Goal: Task Accomplishment & Management: Use online tool/utility

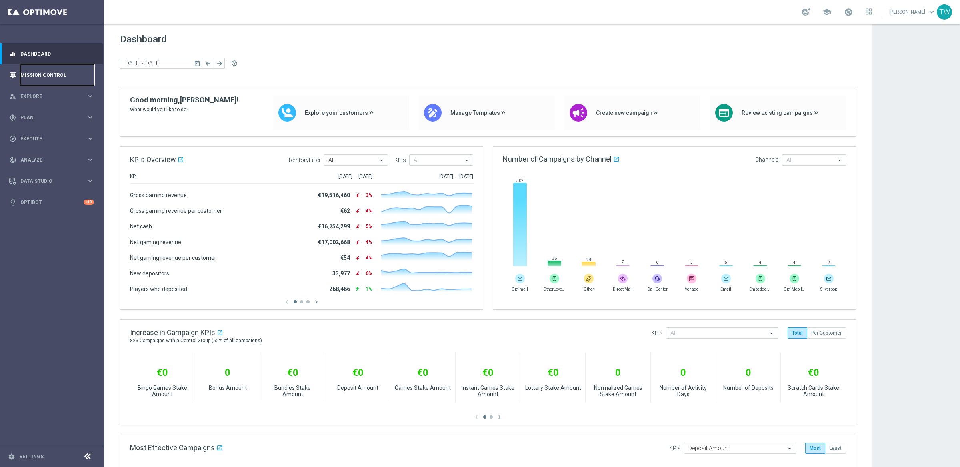
click at [48, 78] on link "Mission Control" at bounding box center [57, 74] width 74 height 21
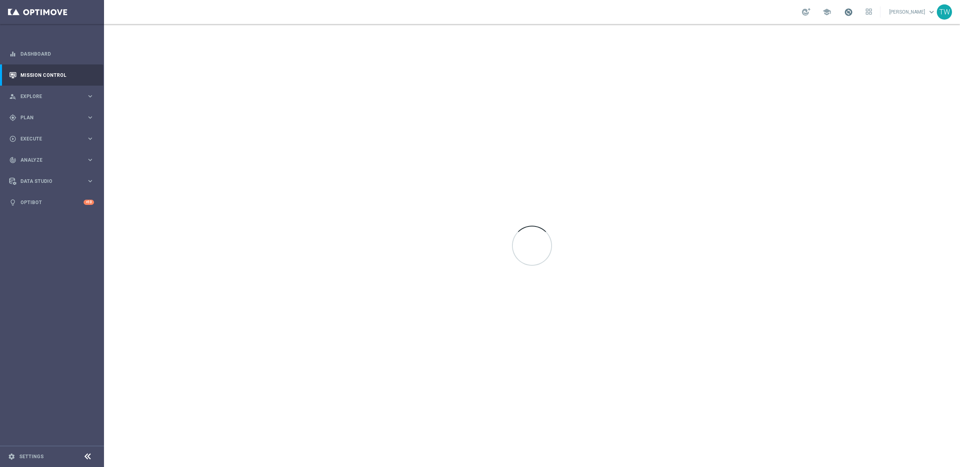
click at [852, 10] on span at bounding box center [848, 12] width 9 height 9
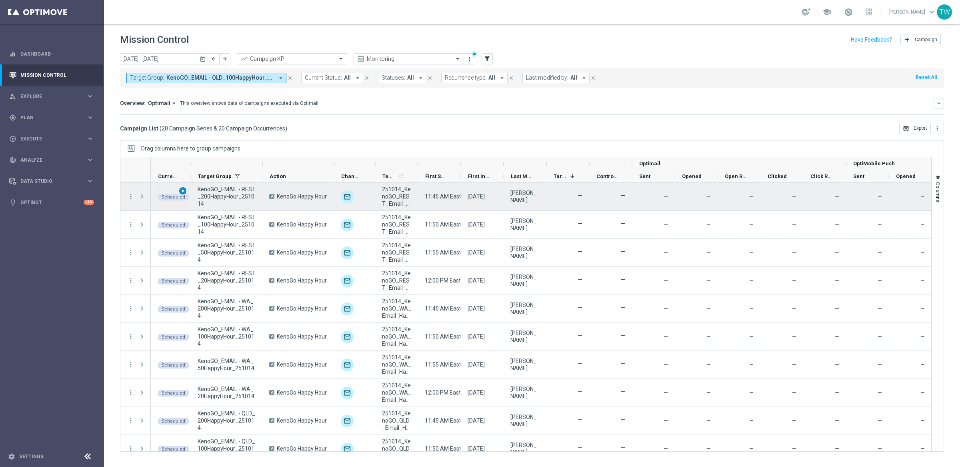
click at [185, 191] on span "play_arrow" at bounding box center [183, 191] width 6 height 6
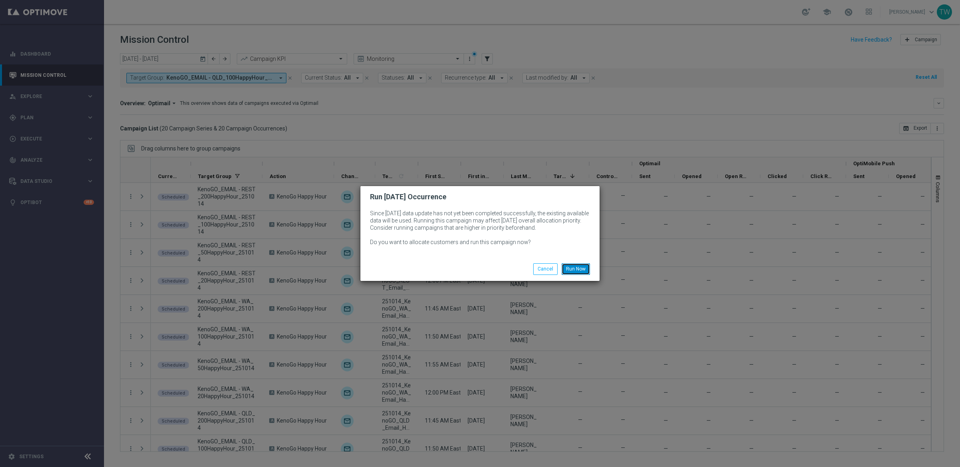
click at [586, 267] on button "Run Now" at bounding box center [575, 268] width 28 height 11
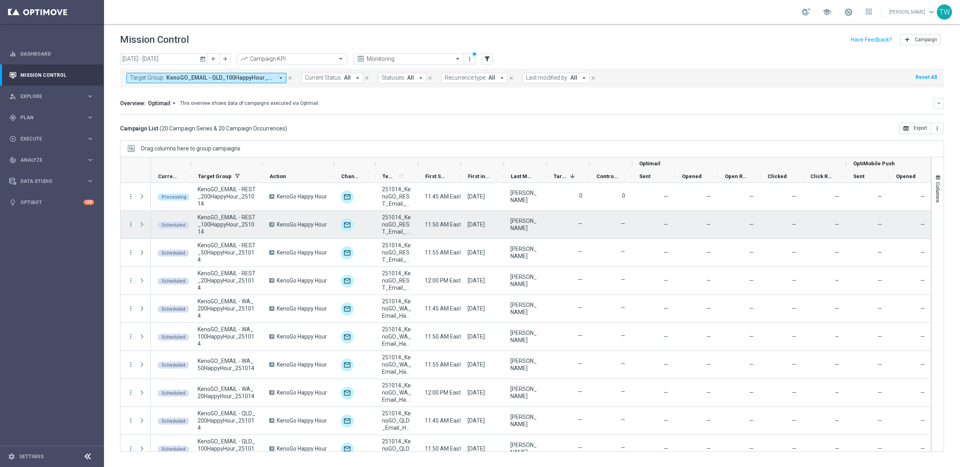
click at [0, 0] on div "play_arrow" at bounding box center [0, 0] width 0 height 0
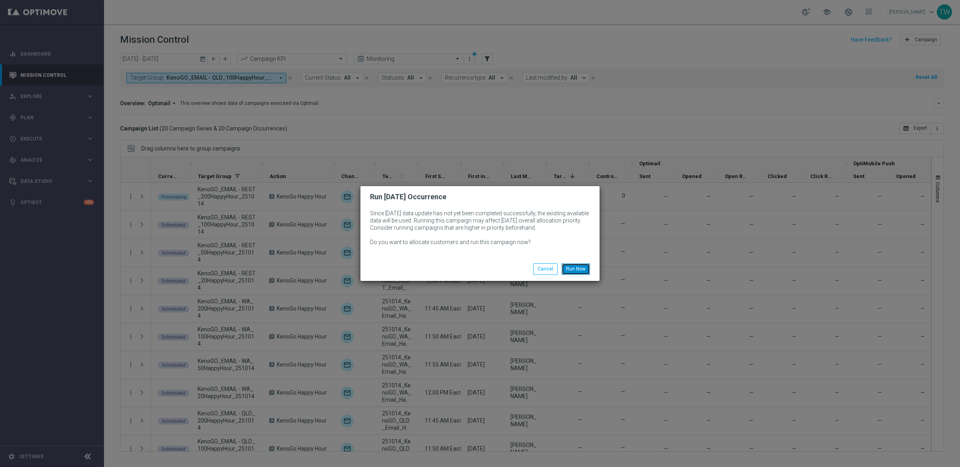
click at [589, 269] on button "Run Now" at bounding box center [575, 268] width 28 height 11
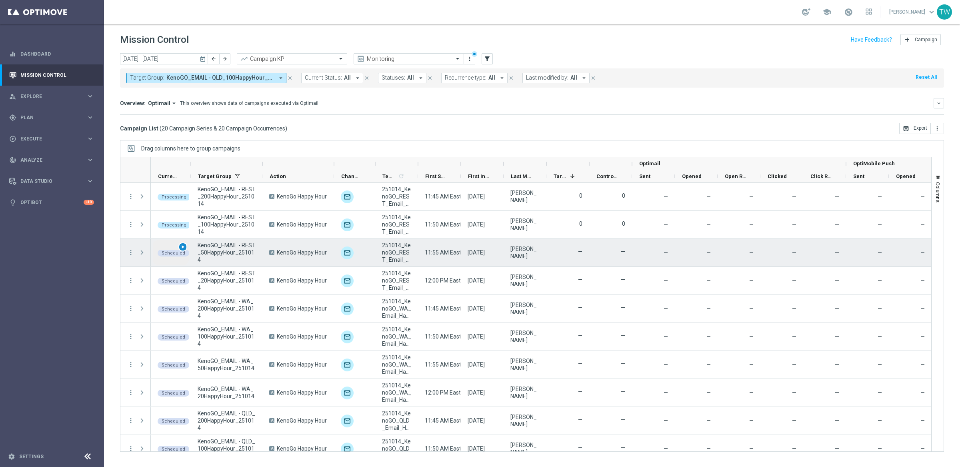
click at [185, 246] on span "play_arrow" at bounding box center [183, 247] width 6 height 6
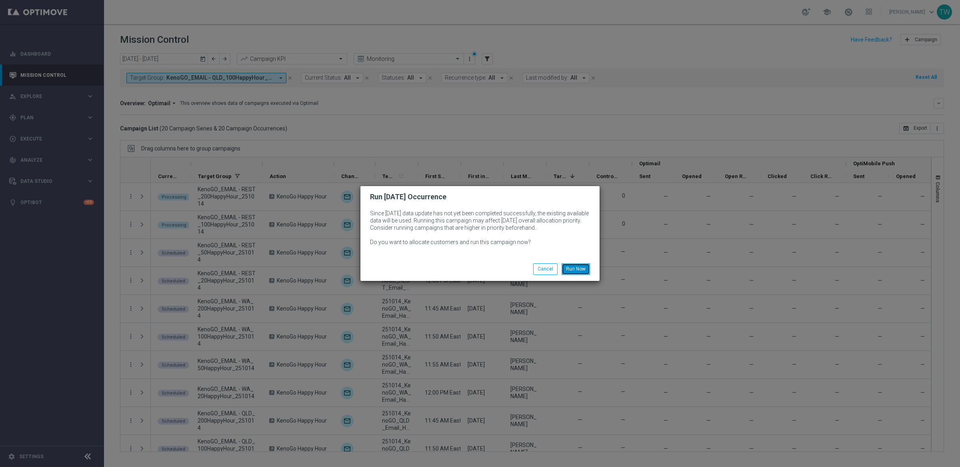
click at [586, 264] on button "Run Now" at bounding box center [575, 268] width 28 height 11
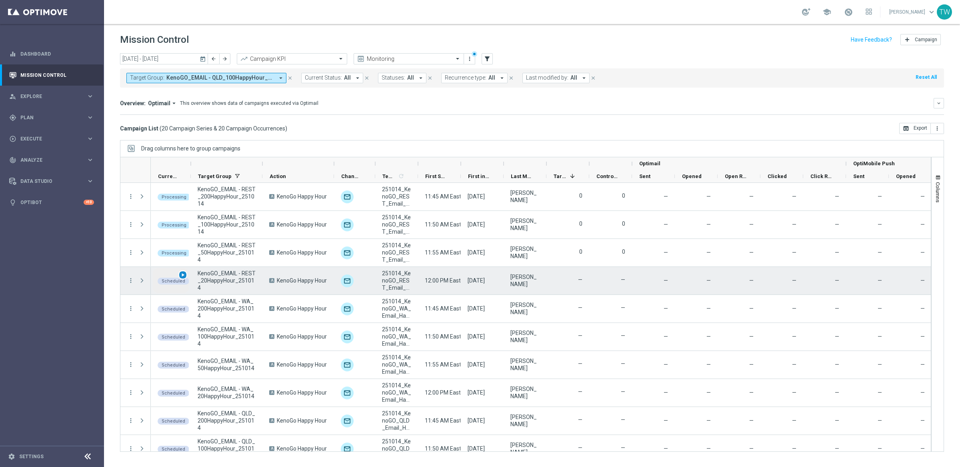
click at [182, 274] on span "play_arrow" at bounding box center [183, 275] width 6 height 6
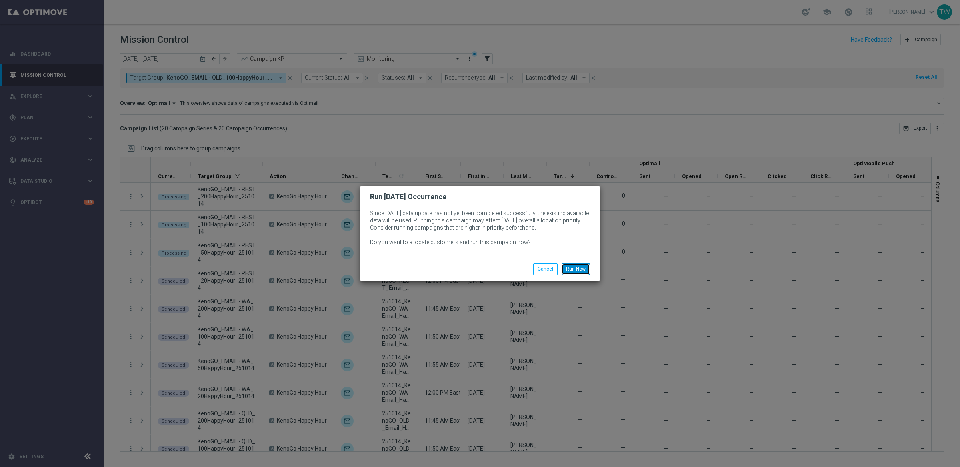
click at [571, 273] on button "Run Now" at bounding box center [575, 268] width 28 height 11
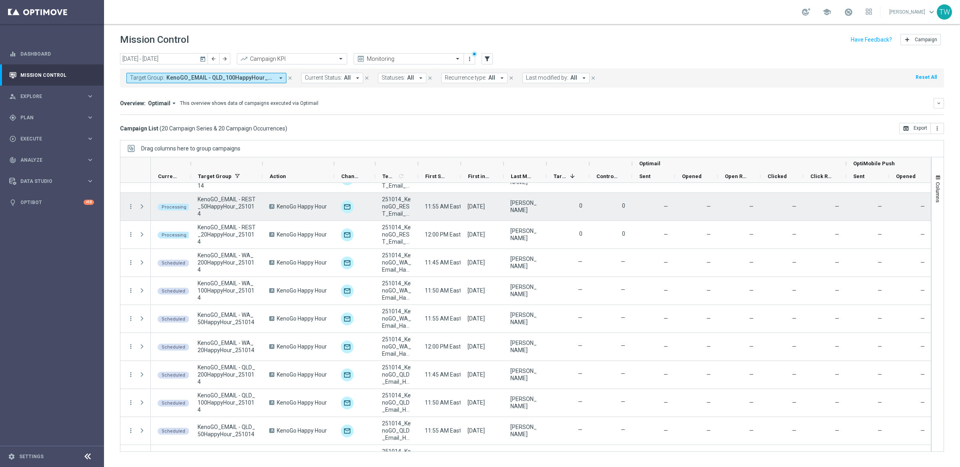
scroll to position [62, 0]
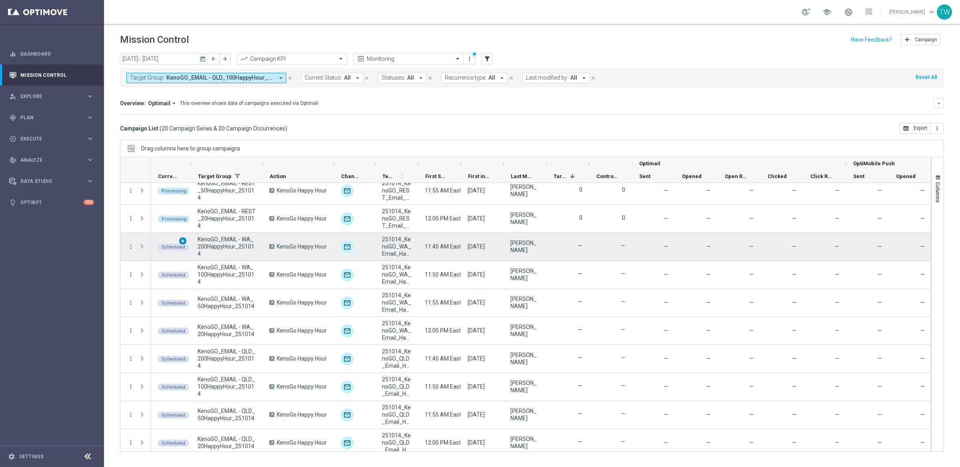
click at [184, 241] on span "play_arrow" at bounding box center [183, 241] width 6 height 6
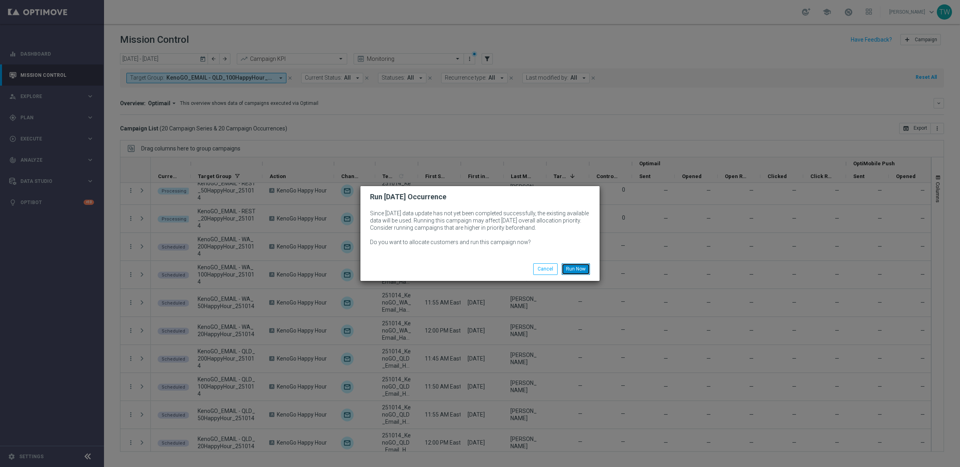
click at [580, 266] on button "Run Now" at bounding box center [575, 268] width 28 height 11
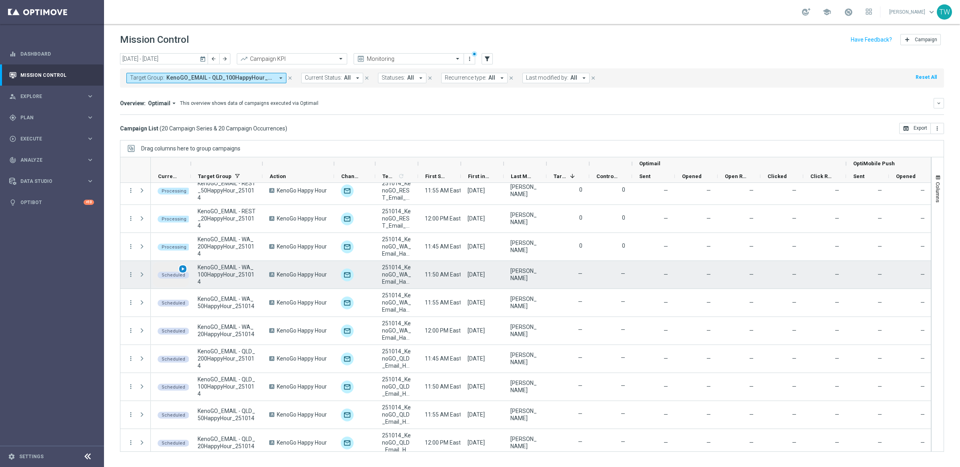
click at [180, 266] on span "play_arrow" at bounding box center [183, 269] width 6 height 6
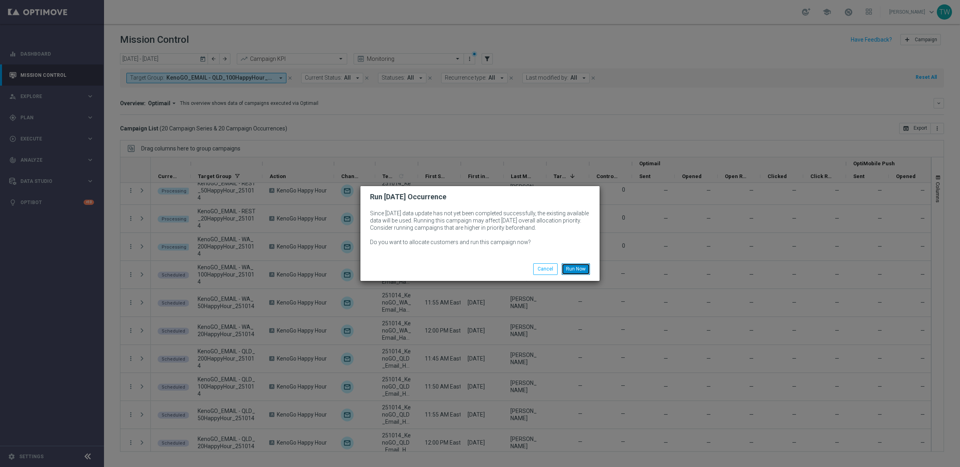
click at [574, 271] on button "Run Now" at bounding box center [575, 268] width 28 height 11
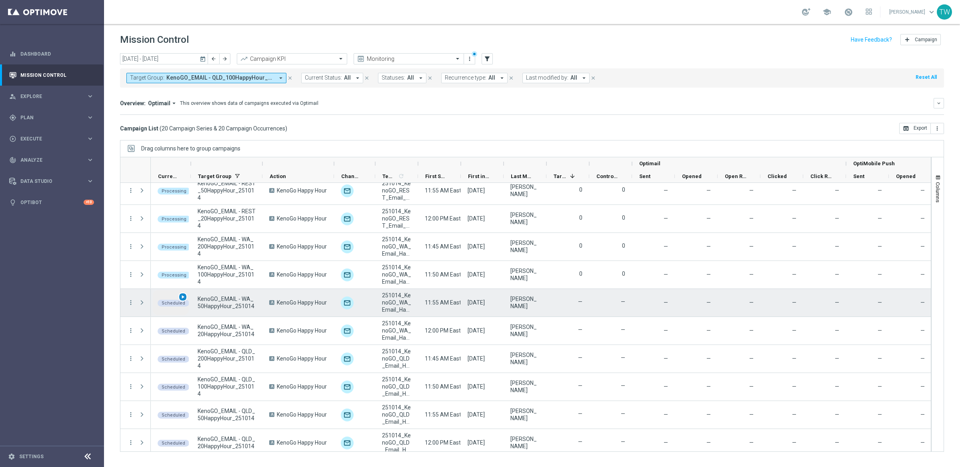
click at [184, 298] on span "play_arrow" at bounding box center [183, 297] width 6 height 6
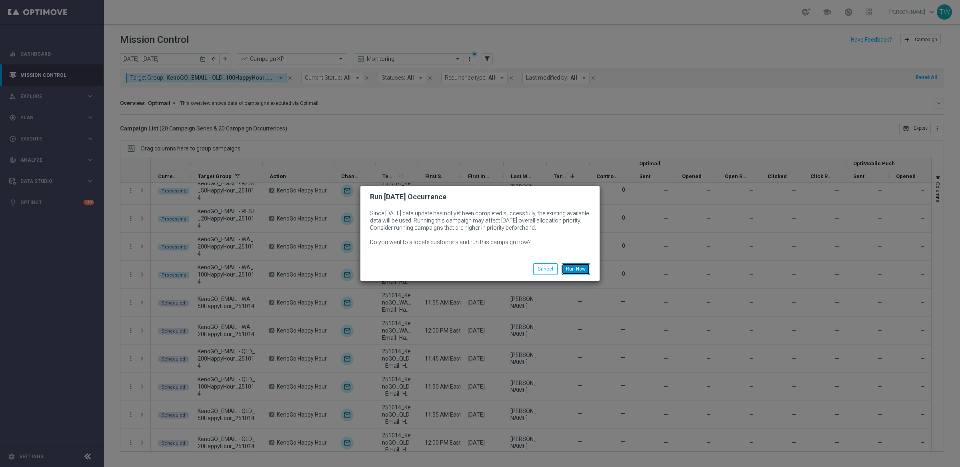
click at [584, 269] on button "Run Now" at bounding box center [575, 268] width 28 height 11
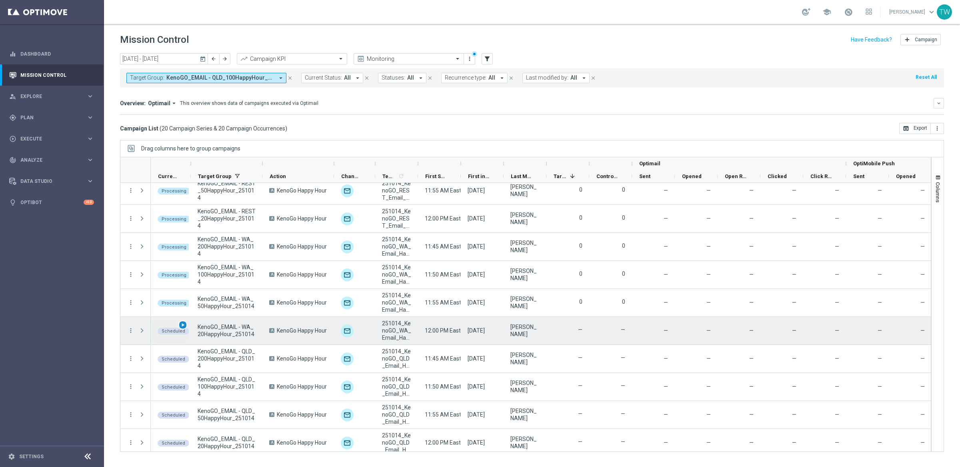
click at [184, 325] on span "play_arrow" at bounding box center [183, 325] width 6 height 6
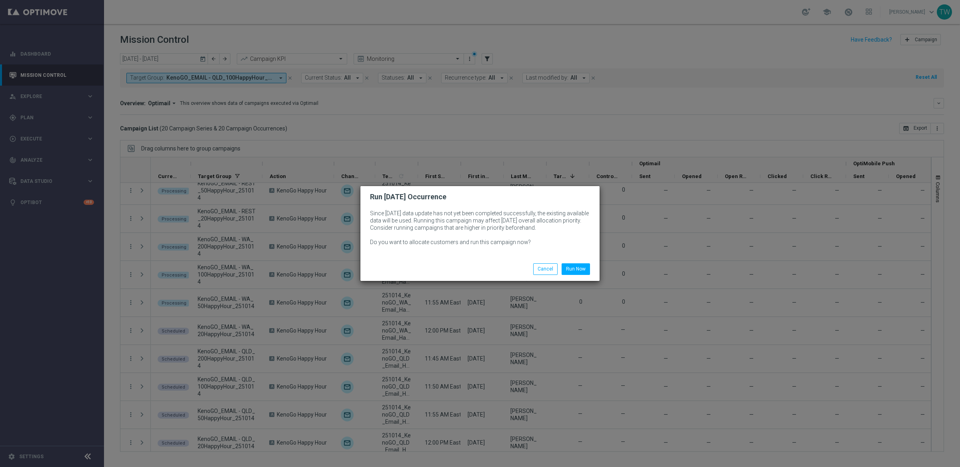
click at [578, 261] on div "Run Now Cancel" at bounding box center [479, 268] width 239 height 23
drag, startPoint x: 573, startPoint y: 267, endPoint x: 476, endPoint y: 277, distance: 97.6
click at [573, 267] on button "Run Now" at bounding box center [575, 268] width 28 height 11
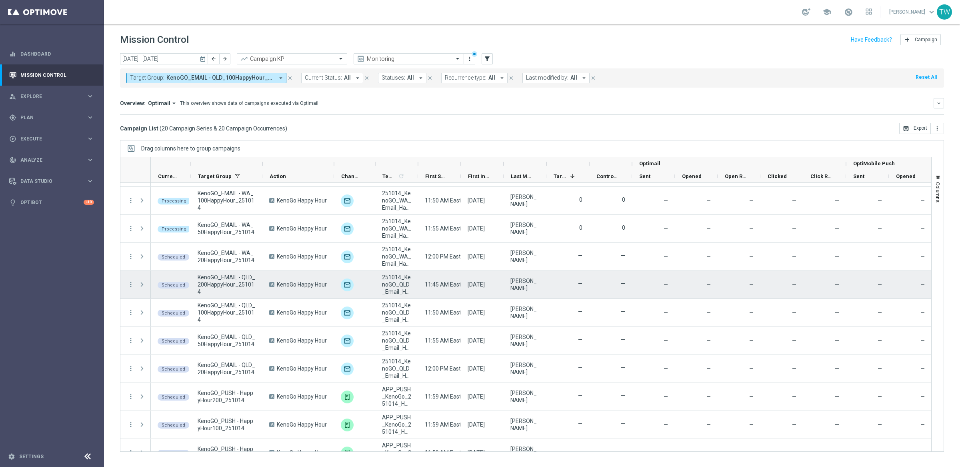
scroll to position [172, 0]
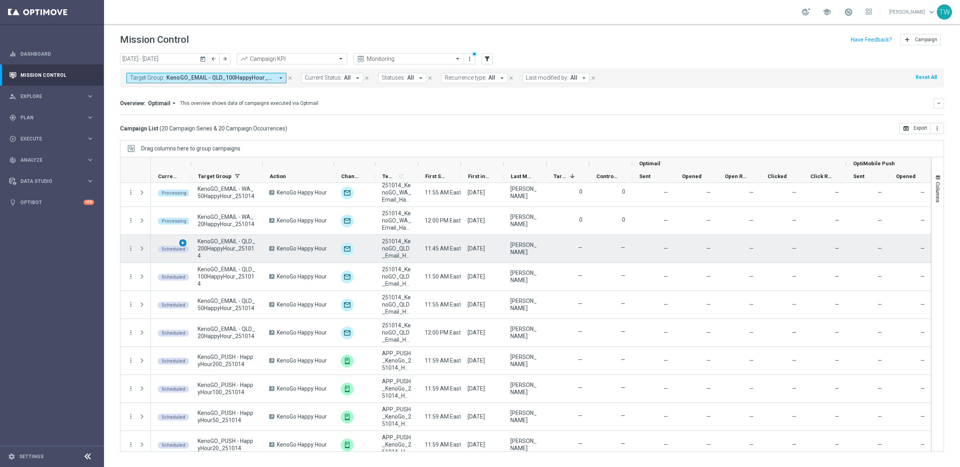
click at [183, 243] on span "play_arrow" at bounding box center [183, 243] width 6 height 6
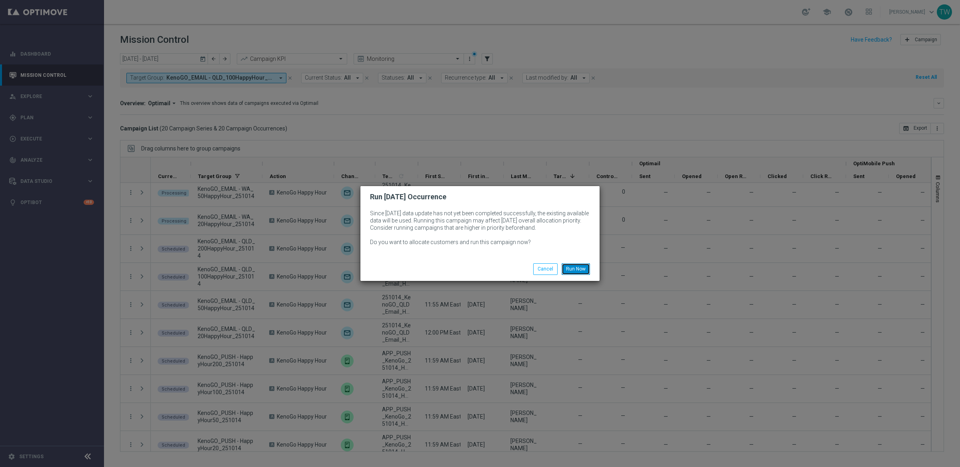
click at [567, 267] on button "Run Now" at bounding box center [575, 268] width 28 height 11
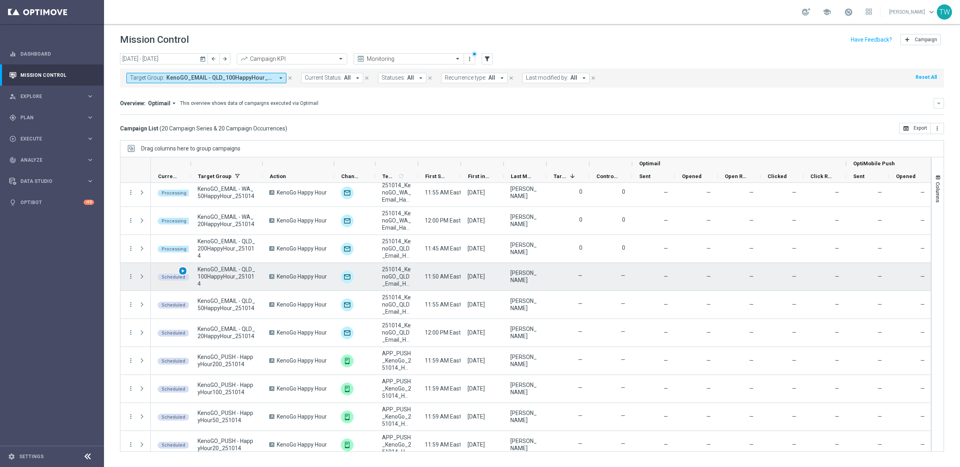
click at [184, 271] on span "play_arrow" at bounding box center [183, 271] width 6 height 6
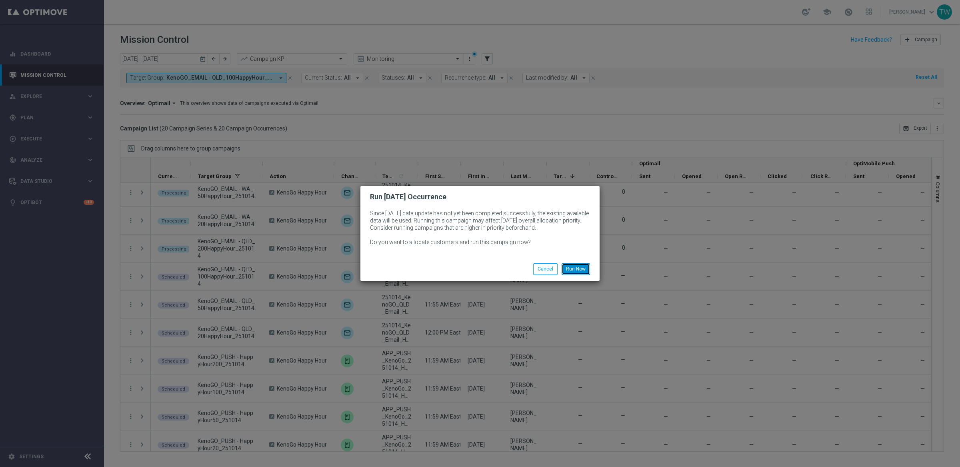
click at [571, 271] on button "Run Now" at bounding box center [575, 268] width 28 height 11
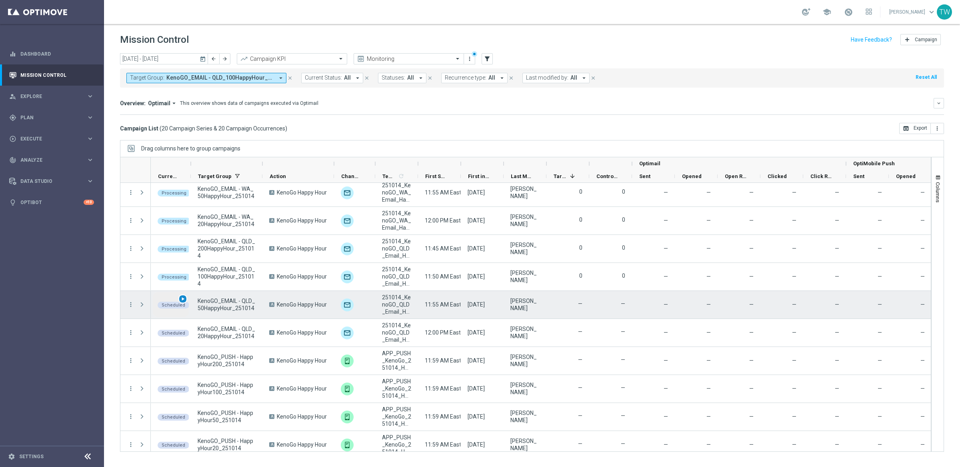
click at [183, 301] on span "play_arrow" at bounding box center [183, 299] width 6 height 6
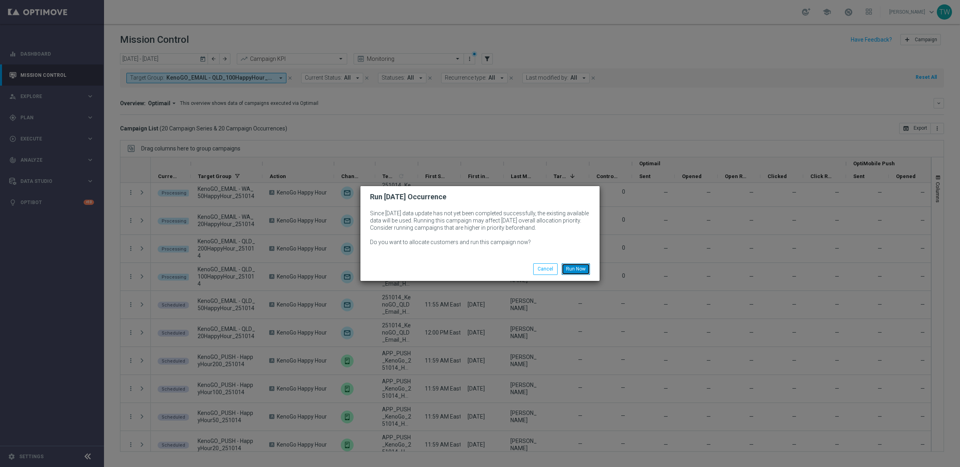
click at [585, 263] on button "Run Now" at bounding box center [575, 268] width 28 height 11
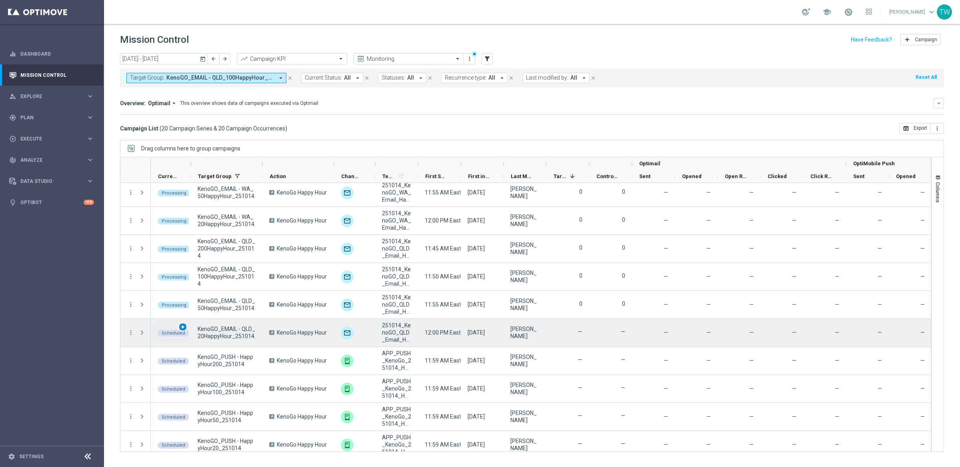
click at [184, 327] on span "play_arrow" at bounding box center [183, 327] width 6 height 6
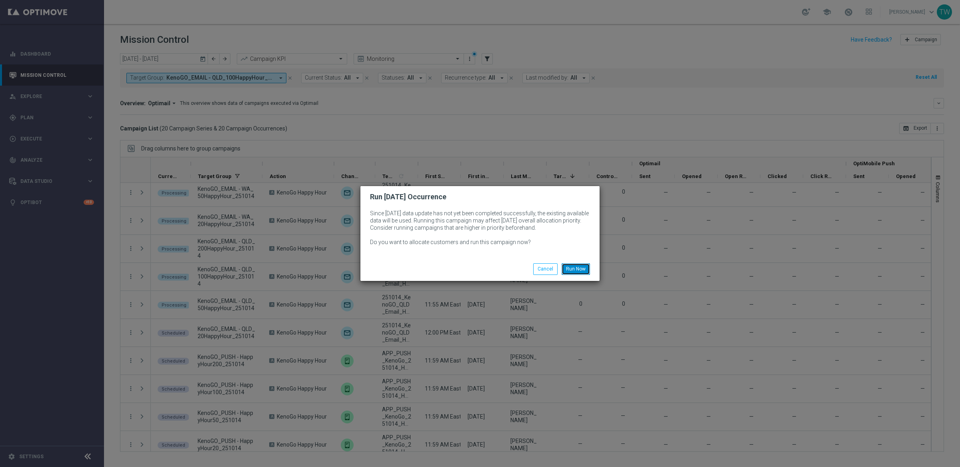
click at [580, 267] on button "Run Now" at bounding box center [575, 268] width 28 height 11
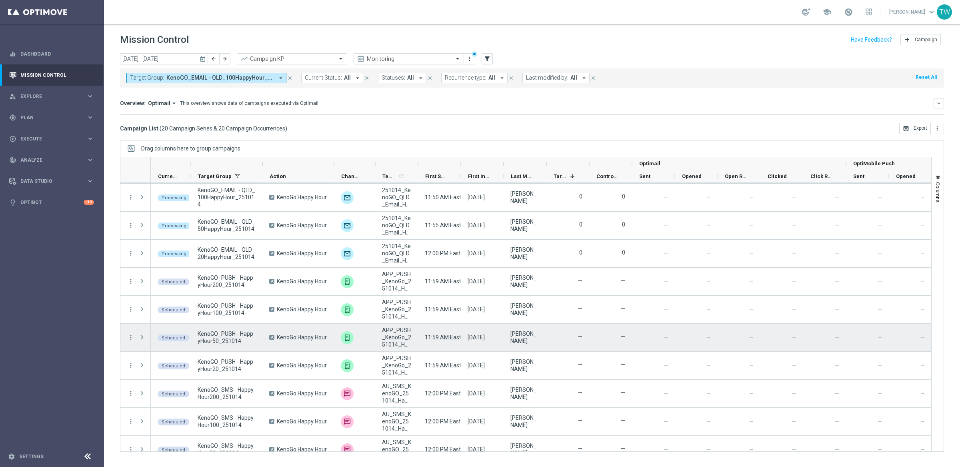
scroll to position [292, 0]
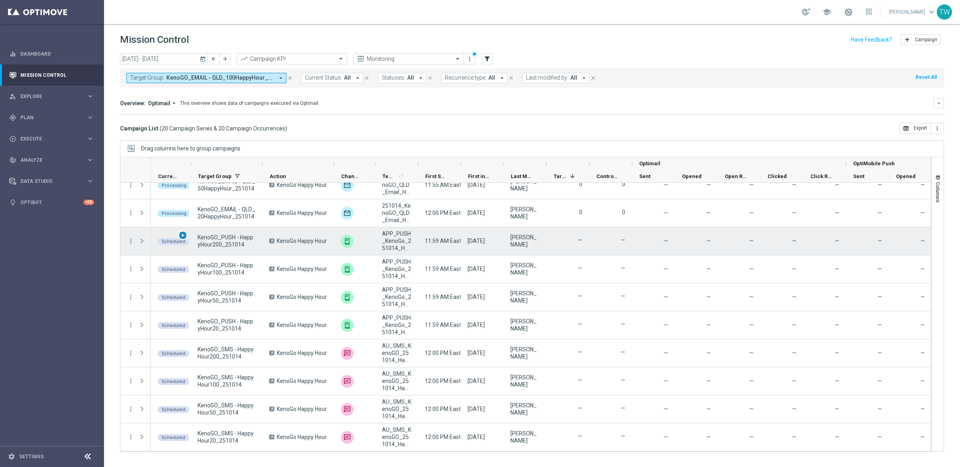
click at [181, 236] on span "play_arrow" at bounding box center [183, 235] width 6 height 6
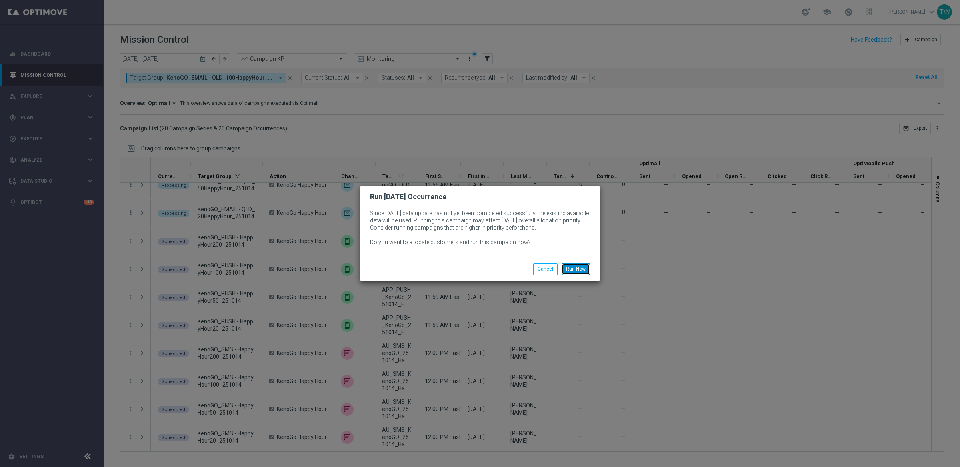
click at [570, 271] on button "Run Now" at bounding box center [575, 268] width 28 height 11
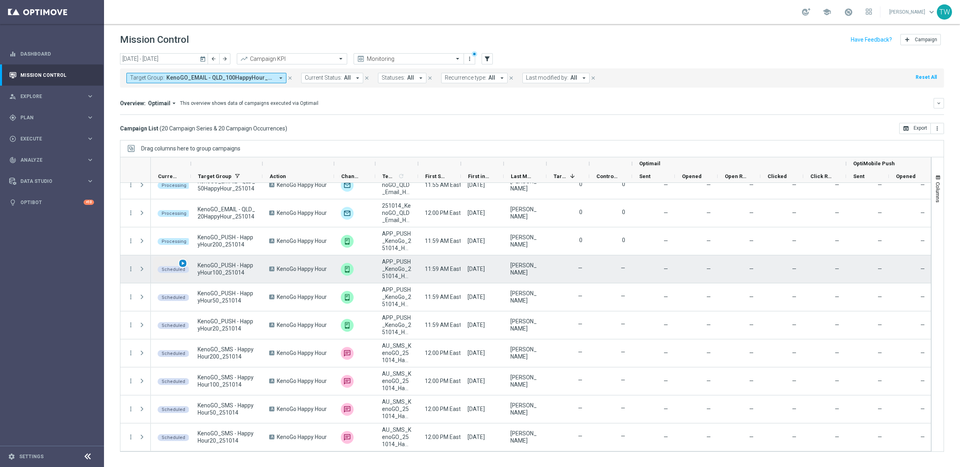
click at [182, 261] on span "play_arrow" at bounding box center [183, 263] width 6 height 6
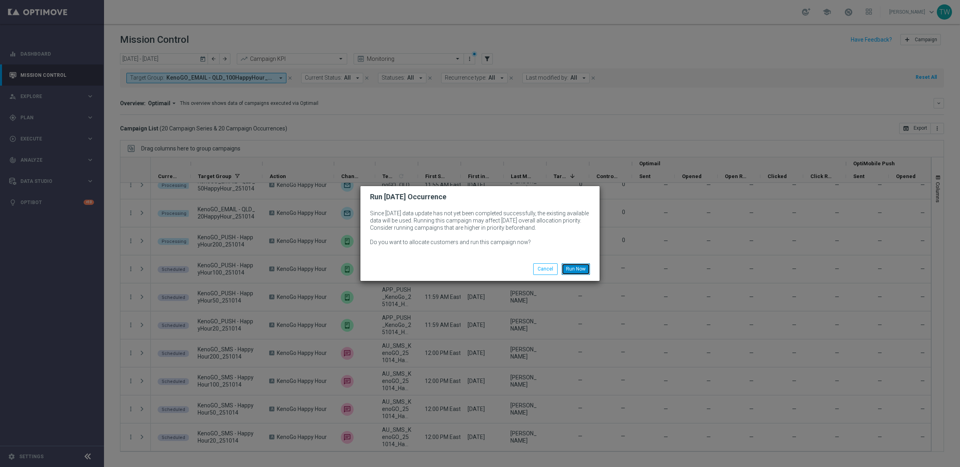
click at [575, 265] on button "Run Now" at bounding box center [575, 268] width 28 height 11
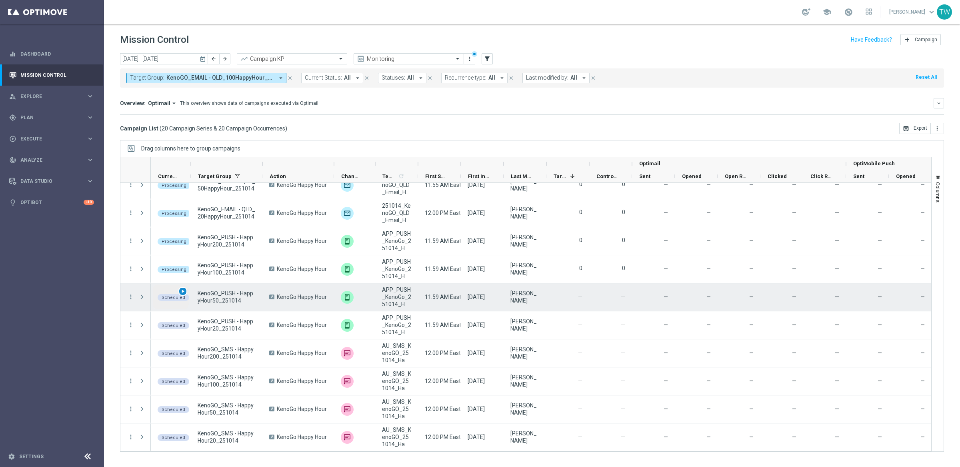
click at [180, 291] on span "play_arrow" at bounding box center [183, 291] width 6 height 6
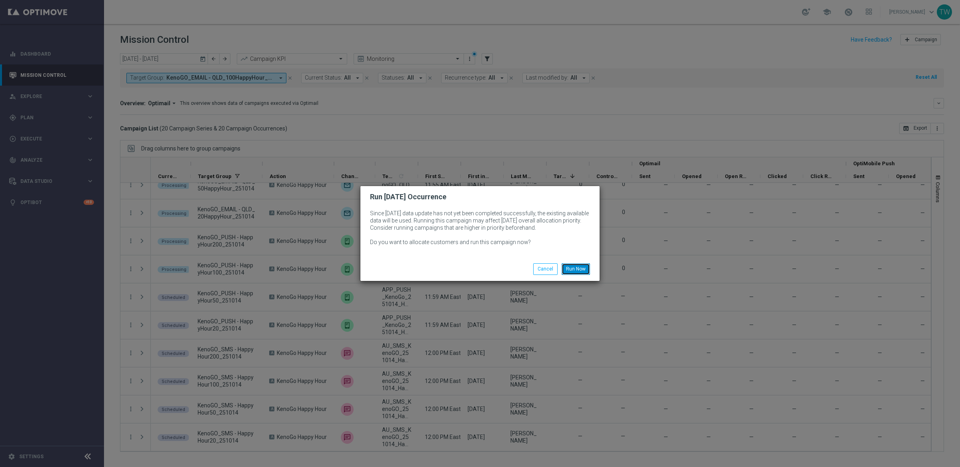
drag, startPoint x: 580, startPoint y: 265, endPoint x: 447, endPoint y: 305, distance: 139.6
click at [580, 265] on button "Run Now" at bounding box center [575, 268] width 28 height 11
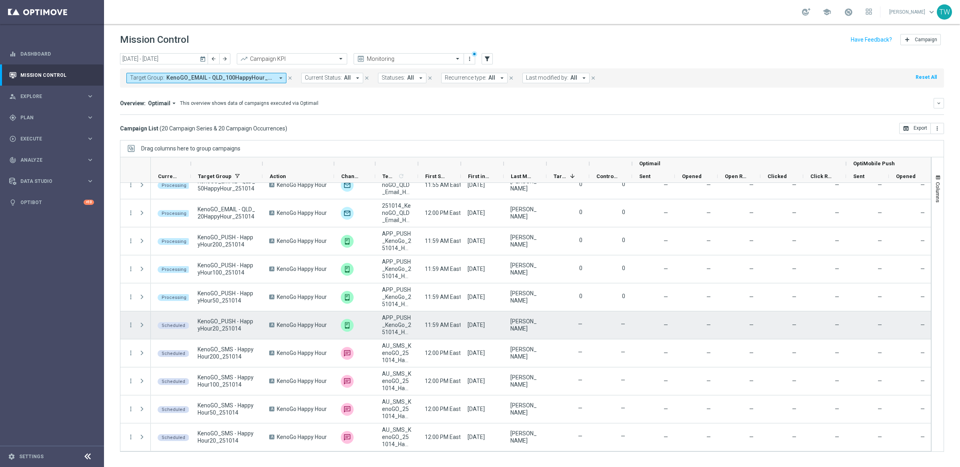
click at [0, 0] on span "play_arrow" at bounding box center [0, 0] width 0 height 0
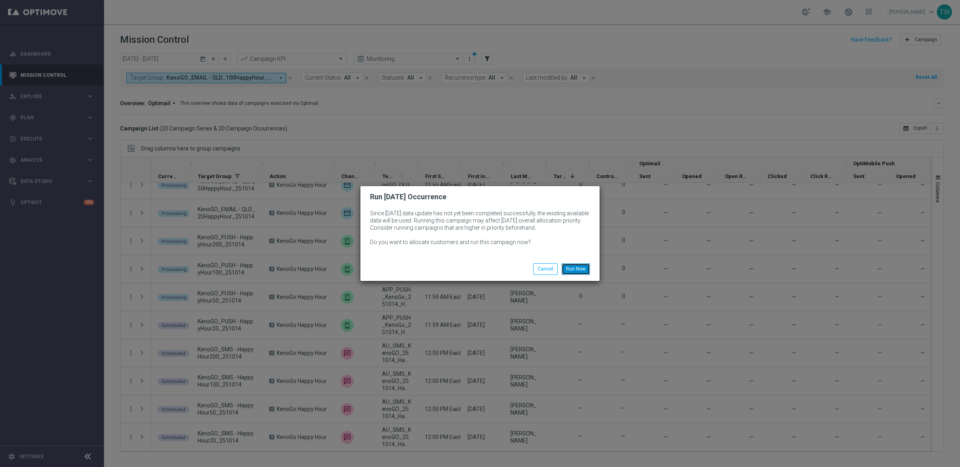
click at [583, 265] on button "Run Now" at bounding box center [575, 268] width 28 height 11
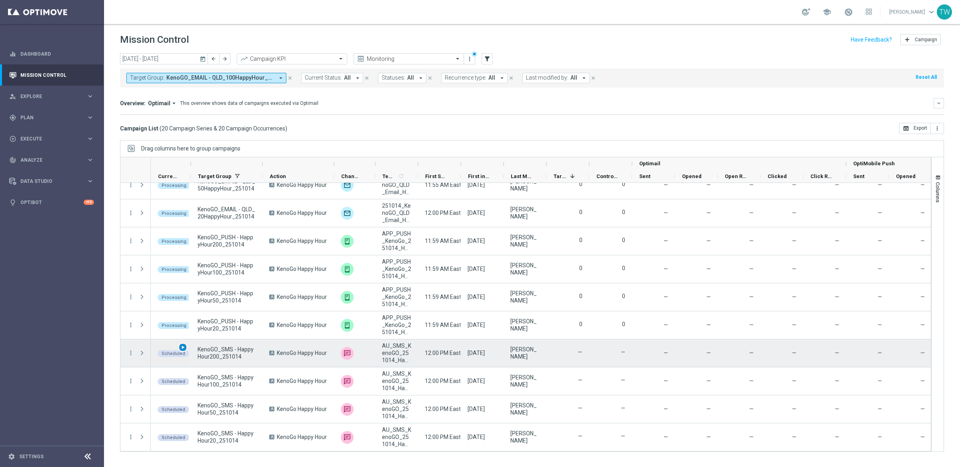
click at [183, 346] on span "play_arrow" at bounding box center [183, 347] width 6 height 6
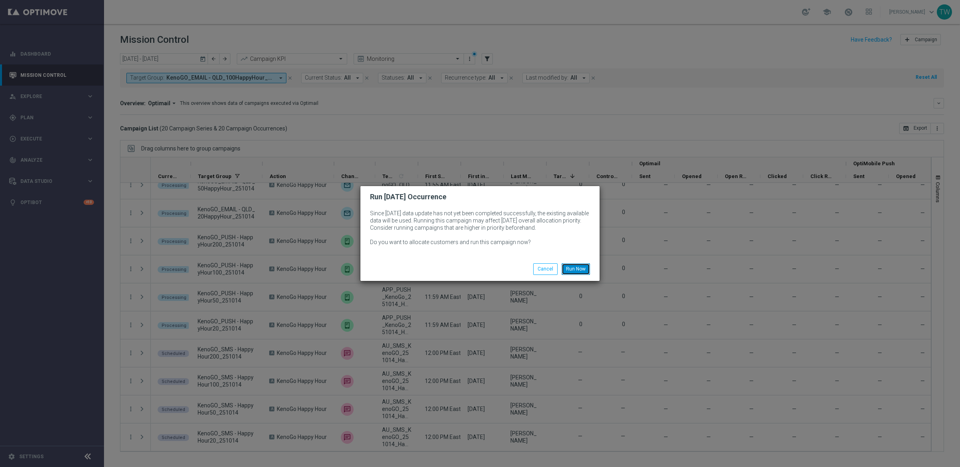
click at [578, 263] on button "Run Now" at bounding box center [575, 268] width 28 height 11
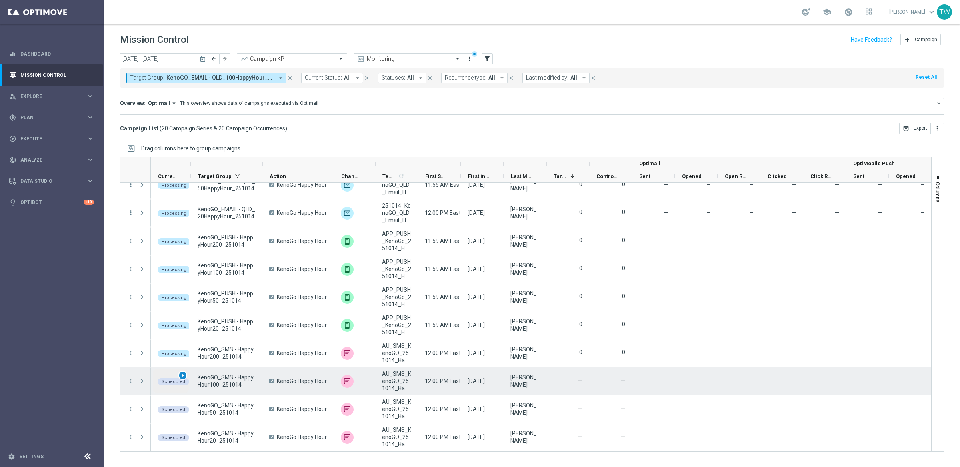
click at [181, 377] on span "play_arrow" at bounding box center [183, 375] width 6 height 6
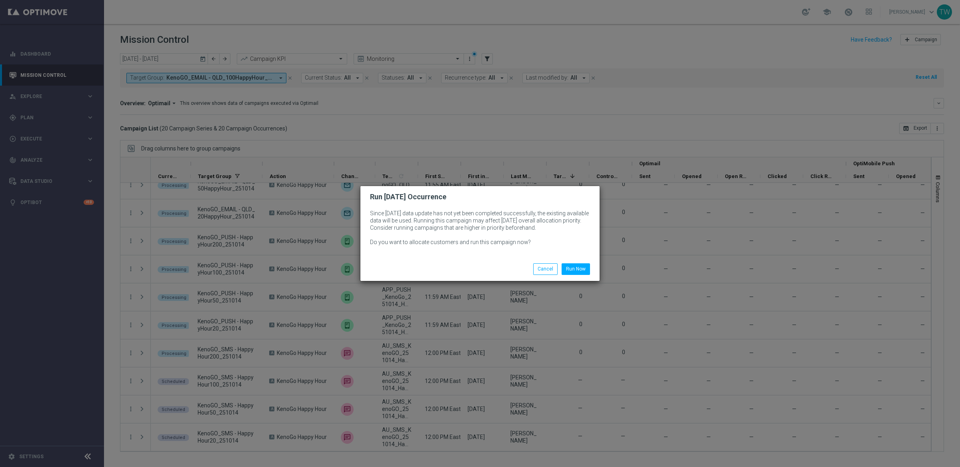
click at [579, 262] on div "Run Now Cancel" at bounding box center [479, 268] width 239 height 23
click at [575, 266] on button "Run Now" at bounding box center [575, 268] width 28 height 11
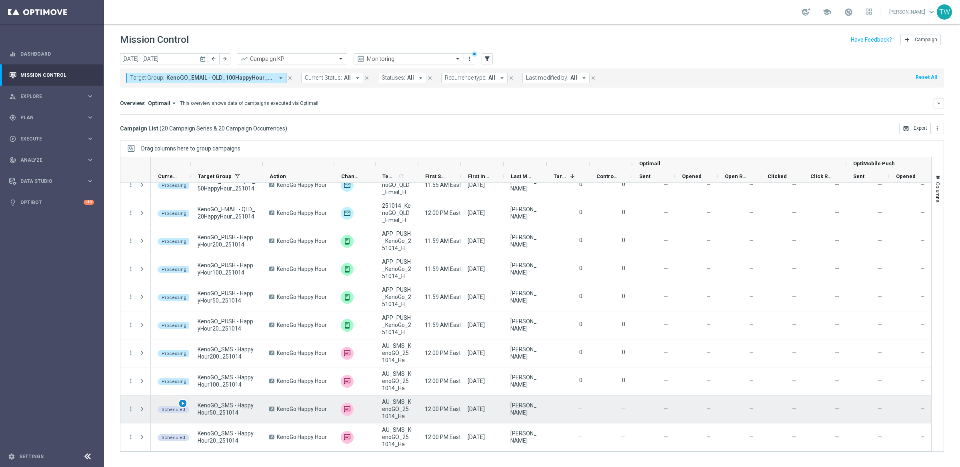
click at [183, 405] on span "play_arrow" at bounding box center [183, 403] width 6 height 6
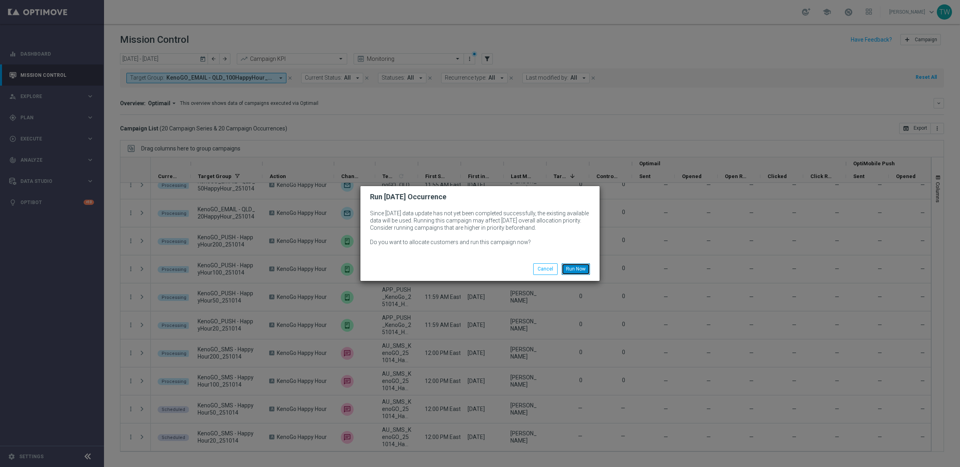
click at [576, 269] on button "Run Now" at bounding box center [575, 268] width 28 height 11
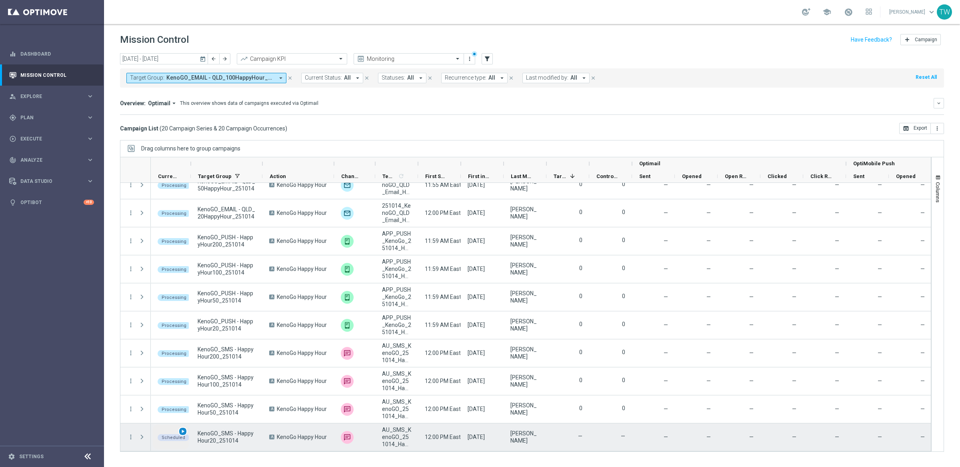
click at [183, 431] on span "play_arrow" at bounding box center [183, 431] width 6 height 6
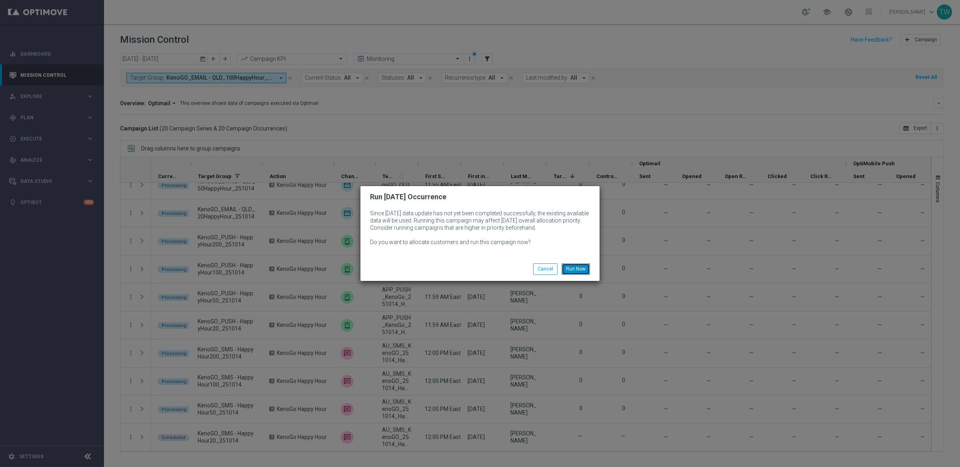
click at [578, 269] on button "Run Now" at bounding box center [575, 268] width 28 height 11
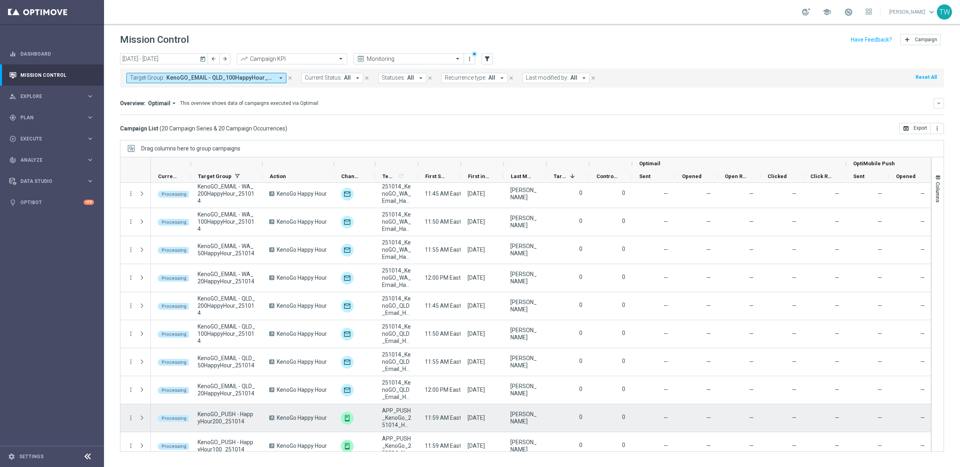
scroll to position [0, 0]
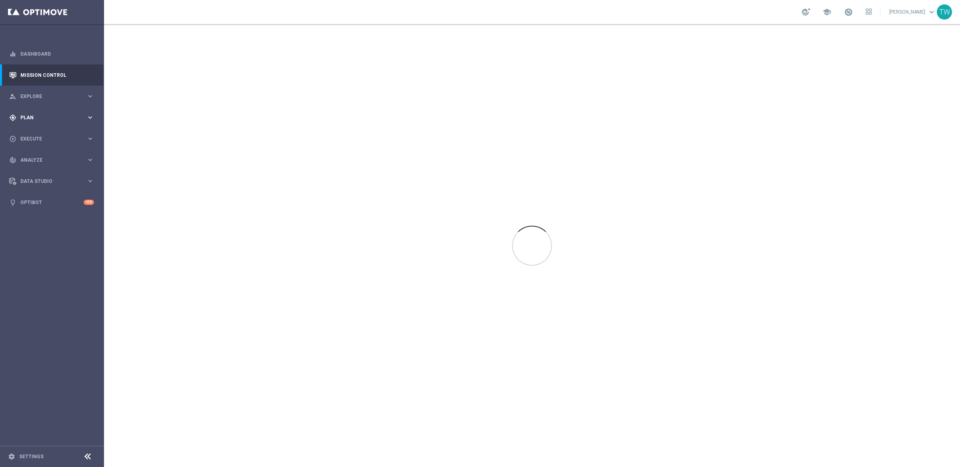
click at [67, 117] on span "Plan" at bounding box center [53, 117] width 66 height 5
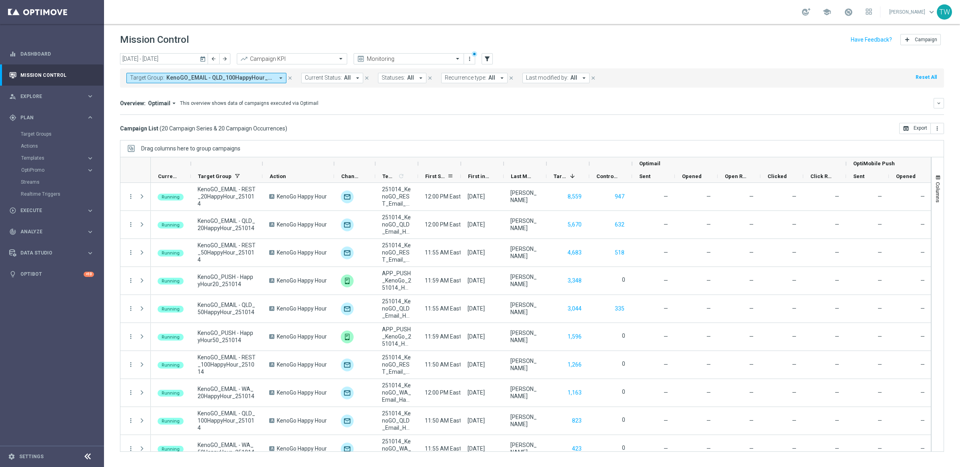
click at [439, 178] on span "First Send Time" at bounding box center [436, 176] width 22 height 6
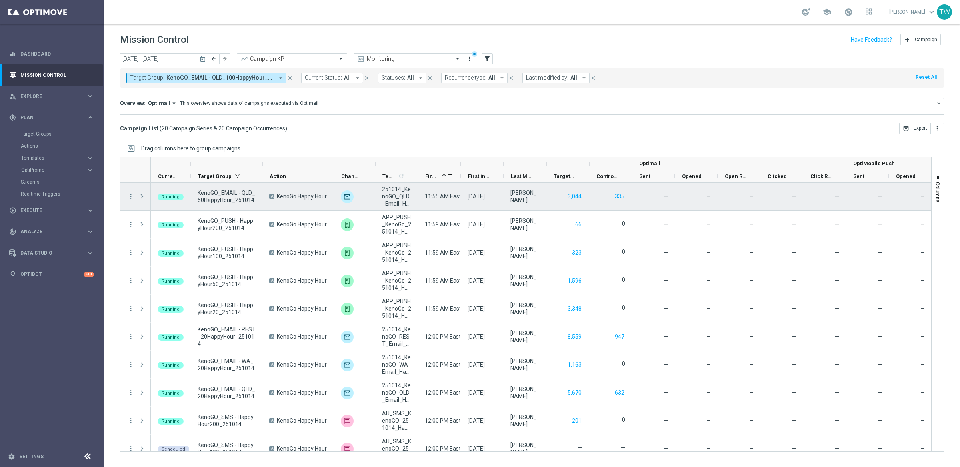
scroll to position [292, 0]
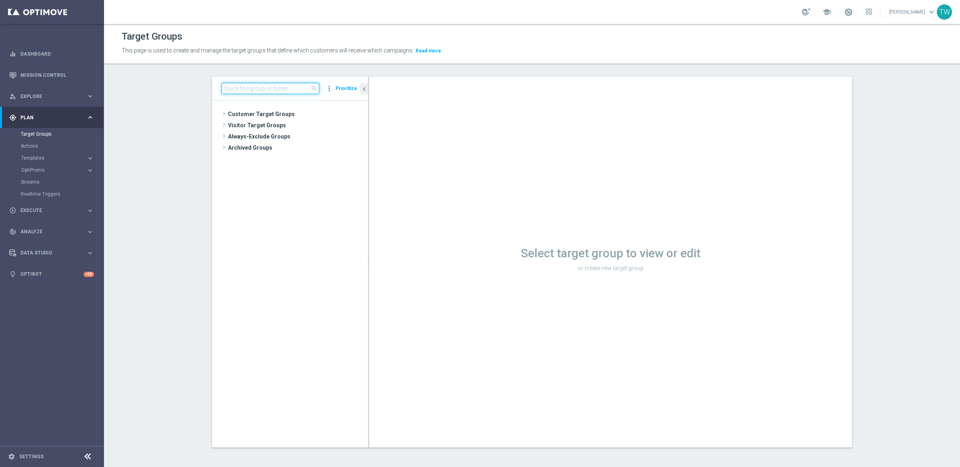
click at [292, 90] on input at bounding box center [271, 88] width 98 height 11
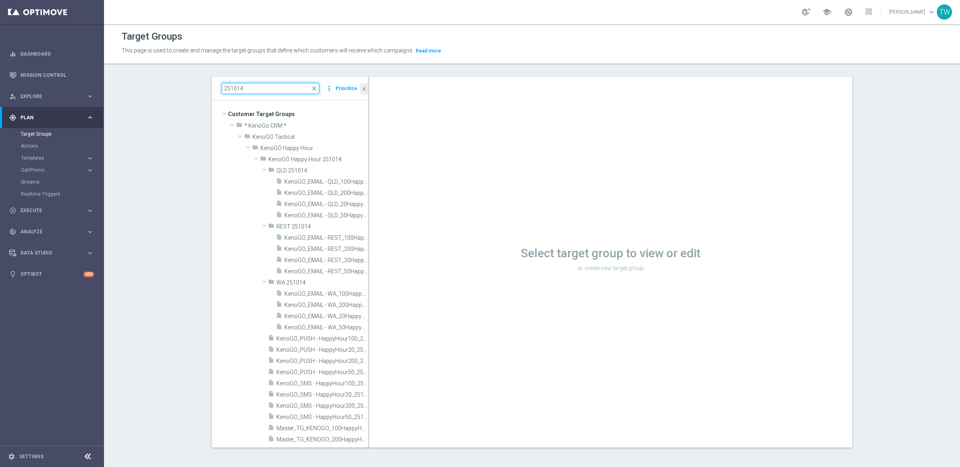
drag, startPoint x: 368, startPoint y: 248, endPoint x: 414, endPoint y: 244, distance: 46.2
click at [414, 244] on as-split "251014 close more_vert Prioritize Customer Target Groups library_add create_new…" at bounding box center [532, 262] width 640 height 370
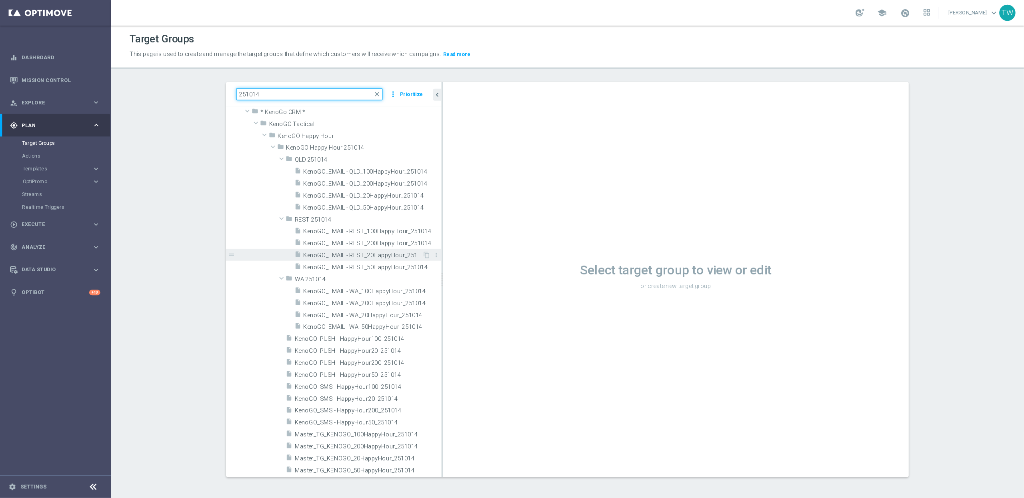
scroll to position [1, 0]
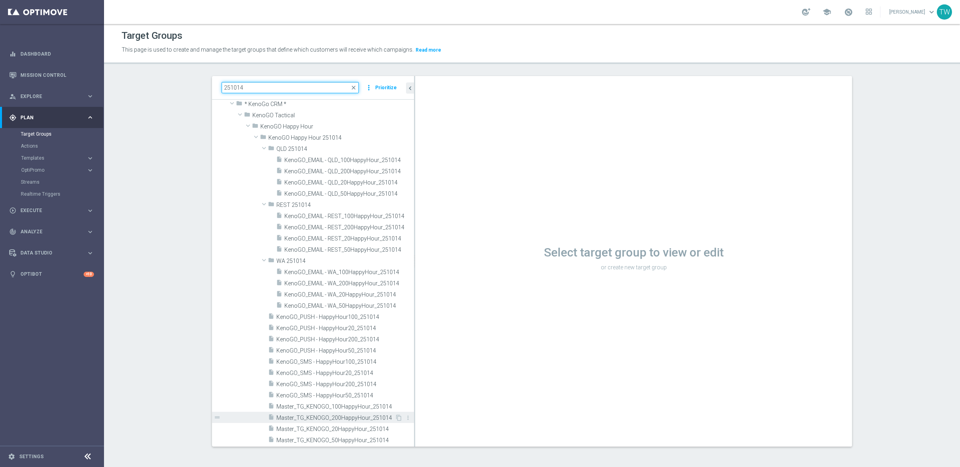
type input "251014"
click at [363, 419] on span "Master_TG_KENOGO_200HappyHour_251014" at bounding box center [335, 417] width 118 height 7
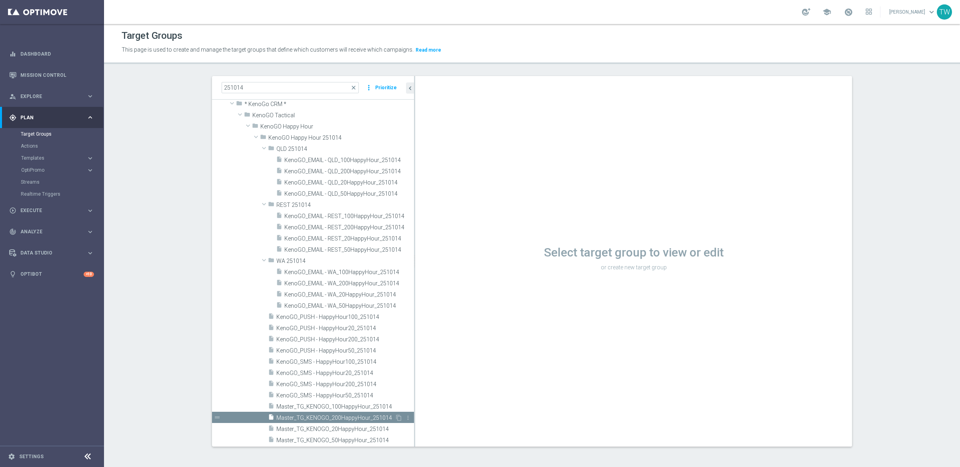
click at [368, 415] on span "Master_TG_KENOGO_200HappyHour_251014" at bounding box center [335, 417] width 118 height 7
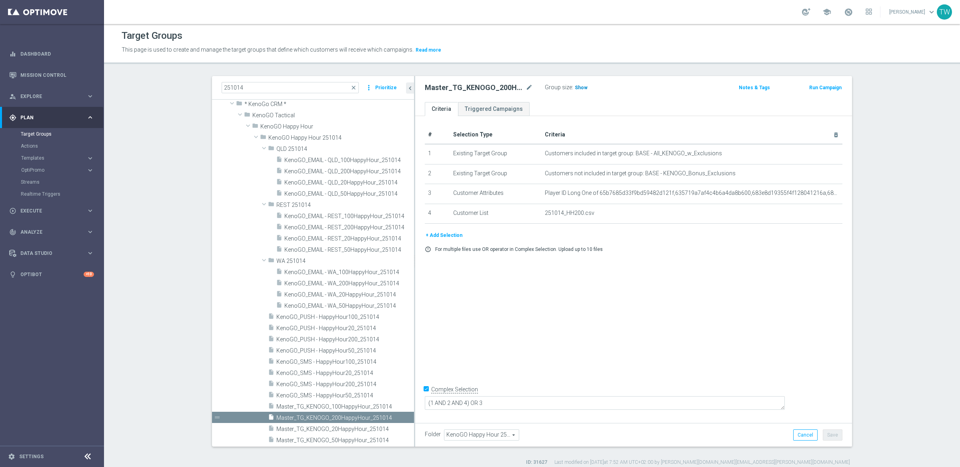
click at [581, 89] on span "Show" at bounding box center [581, 88] width 13 height 6
click at [576, 87] on span "498" at bounding box center [580, 89] width 10 height 8
click at [369, 405] on span "Master_TG_KENOGO_100HappyHour_251014" at bounding box center [335, 406] width 118 height 7
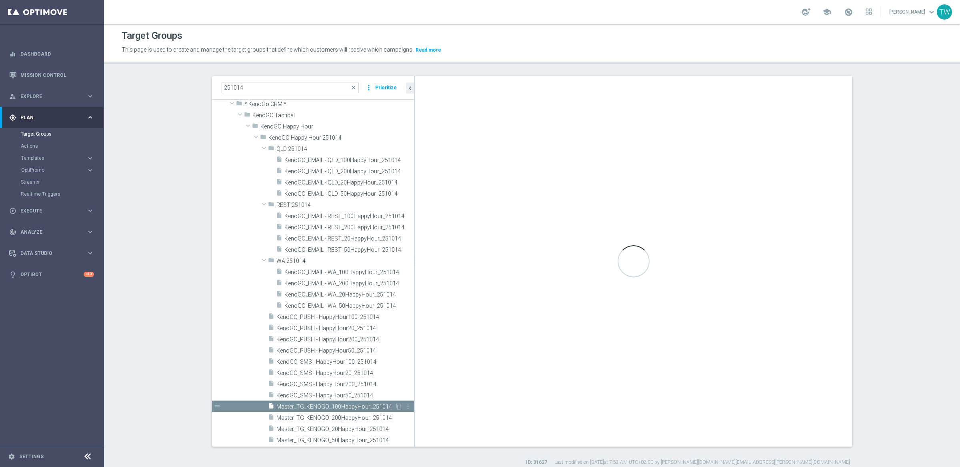
checkbox input "false"
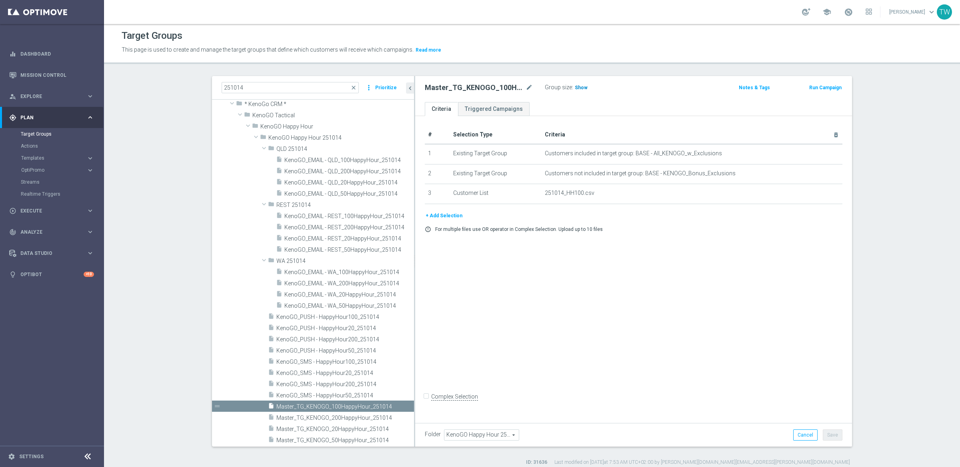
click at [582, 87] on span "Show" at bounding box center [581, 88] width 13 height 6
drag, startPoint x: 583, startPoint y: 80, endPoint x: 582, endPoint y: 89, distance: 8.5
click at [583, 81] on div "Master_TG_KENOGO_100HappyHour_251014 mode_edit Group size : 2,349 Notes & Tags …" at bounding box center [633, 89] width 437 height 26
click at [582, 89] on span "2,349" at bounding box center [582, 89] width 14 height 8
click at [362, 442] on span "Master_TG_KENOGO_50HappyHour_251014" at bounding box center [335, 440] width 118 height 7
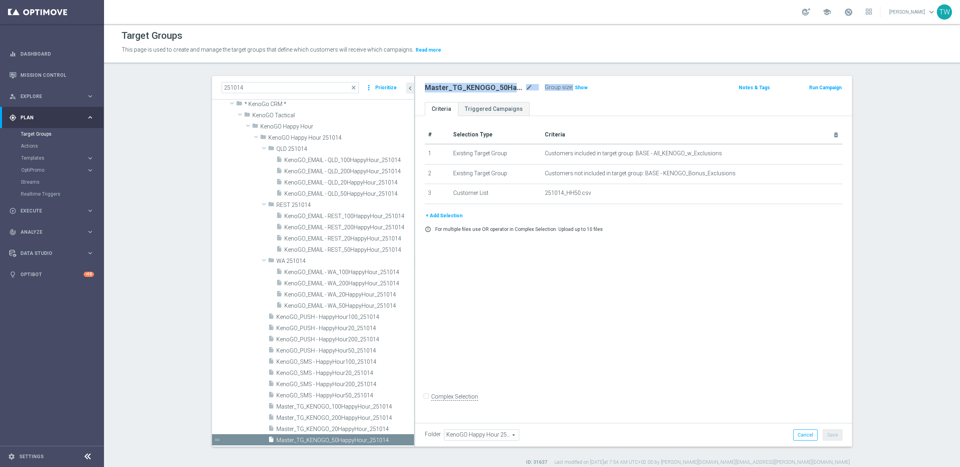
click at [577, 105] on ul "Criteria Triggered Campaigns" at bounding box center [633, 109] width 437 height 14
click at [578, 90] on span "Show" at bounding box center [581, 88] width 13 height 6
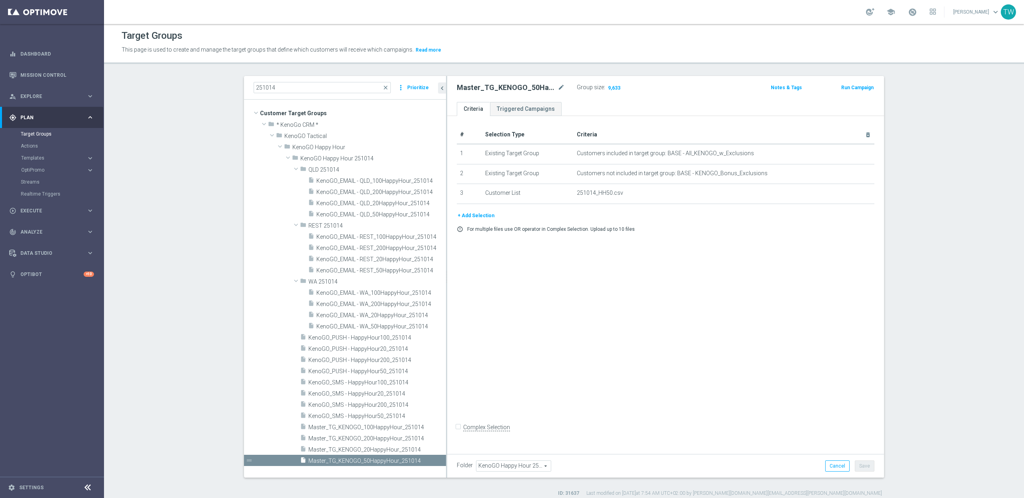
click at [623, 91] on div "Group size : 9,633" at bounding box center [617, 87] width 80 height 10
click at [615, 86] on span "9,633" at bounding box center [614, 89] width 14 height 8
click at [389, 445] on div "insert_drive_file Master_TG_KENOGO_20HappyHour_251014" at bounding box center [363, 448] width 127 height 11
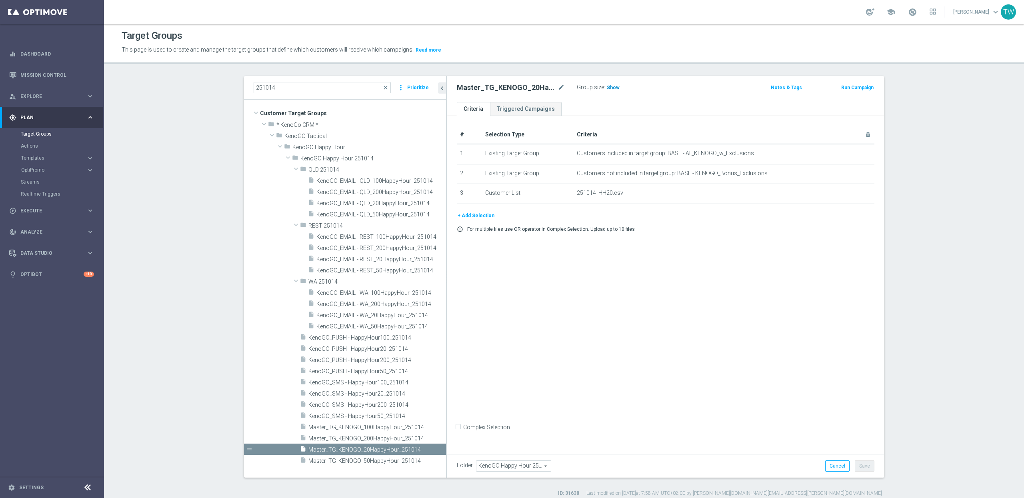
click at [610, 89] on span "Show" at bounding box center [613, 88] width 13 height 6
click at [609, 85] on span "18,001" at bounding box center [615, 89] width 17 height 8
click at [584, 298] on div "# Selection Type Criteria delete_forever 1 Existing Target Group Customers incl…" at bounding box center [665, 283] width 437 height 334
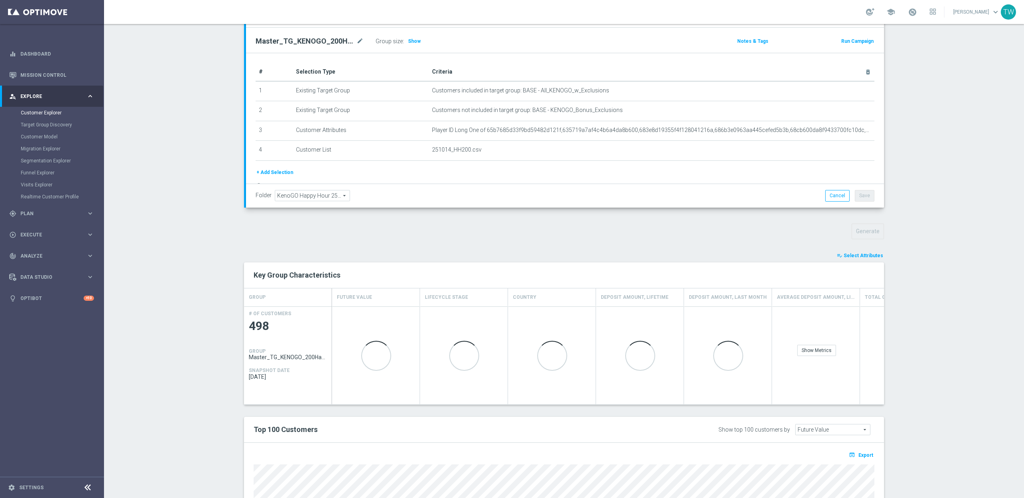
scroll to position [126, 0]
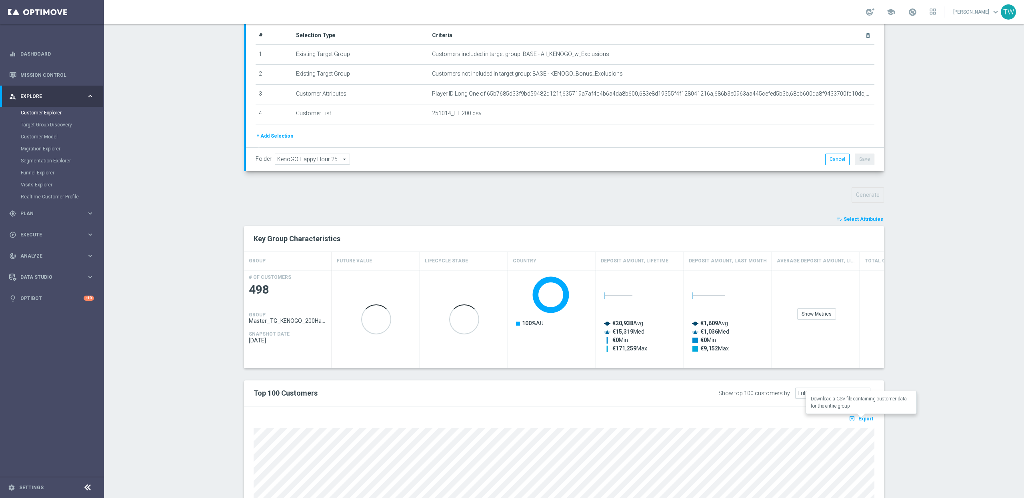
click at [868, 419] on span "Export" at bounding box center [865, 419] width 15 height 6
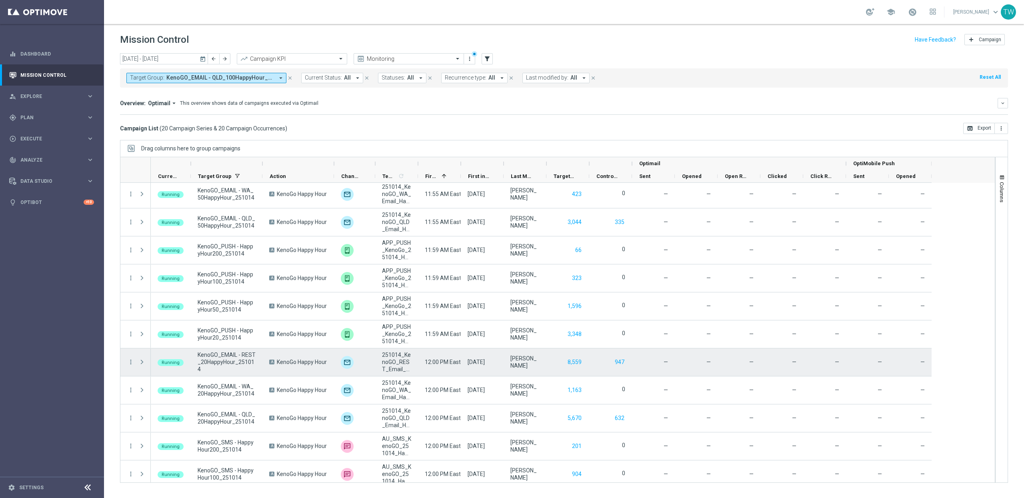
scroll to position [261, 0]
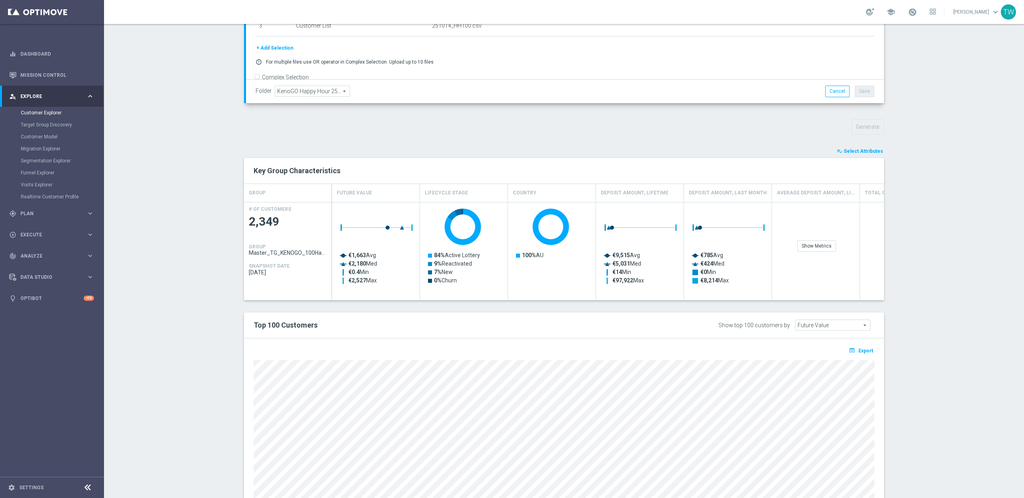
scroll to position [251, 0]
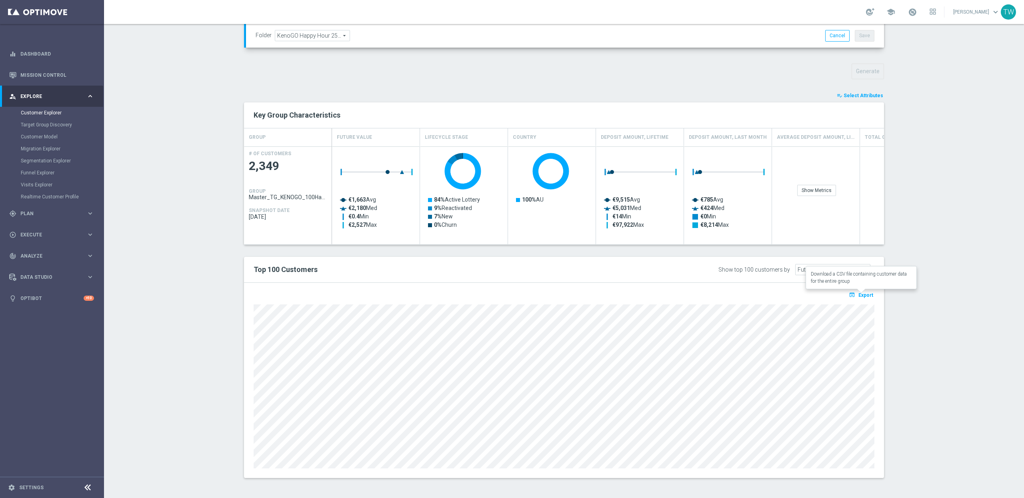
click at [856, 294] on icon "open_in_browser" at bounding box center [852, 294] width 8 height 6
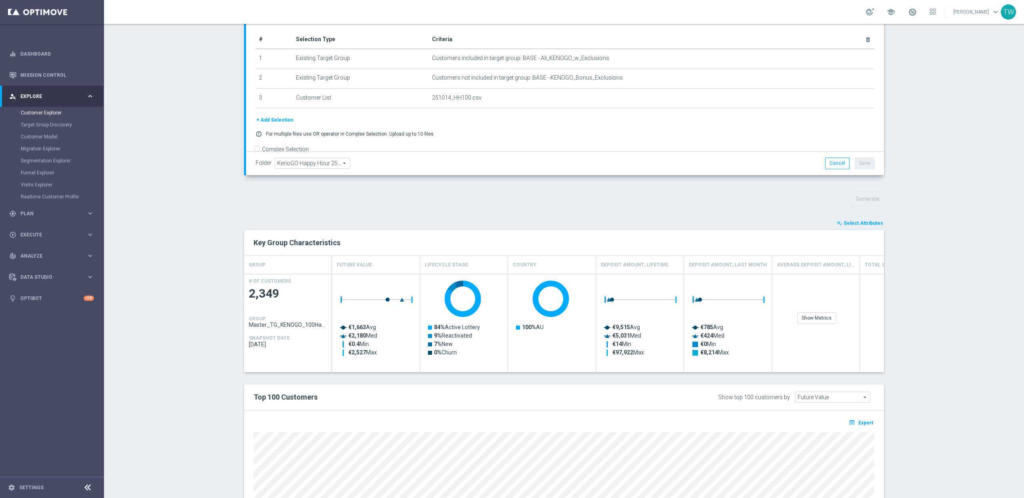
scroll to position [0, 0]
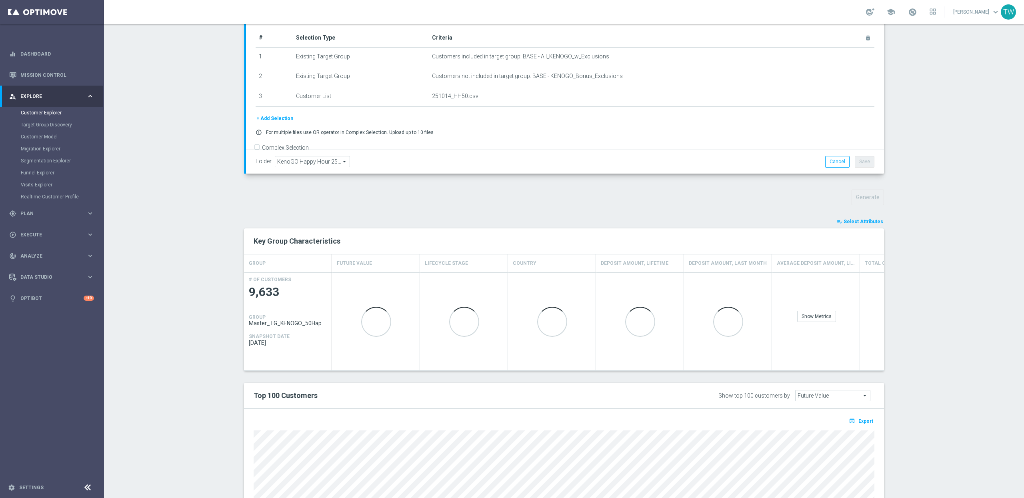
scroll to position [164, 0]
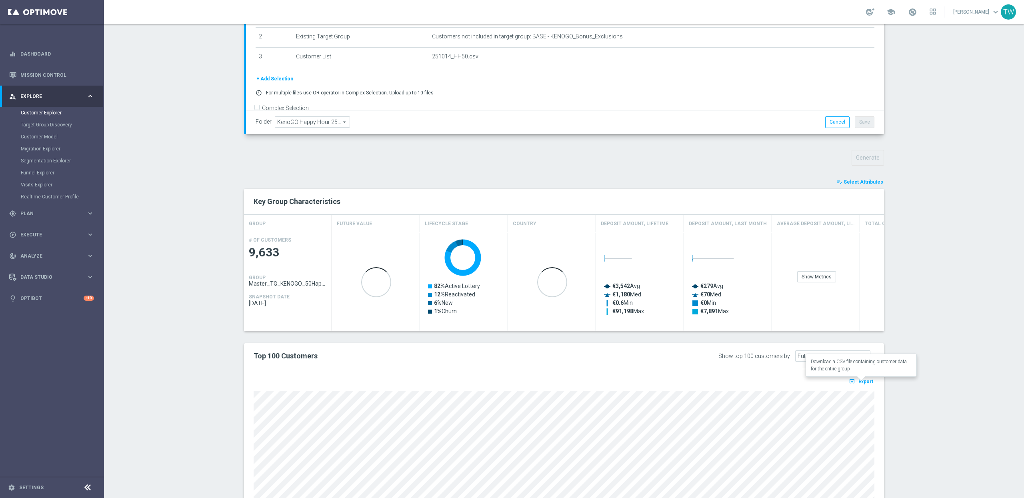
click at [767, 373] on span "Export" at bounding box center [865, 382] width 15 height 6
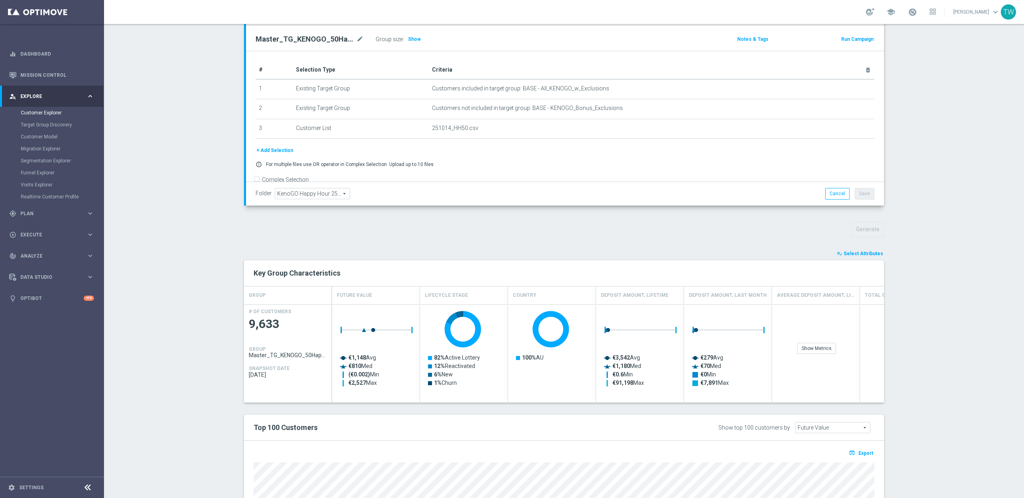
scroll to position [0, 0]
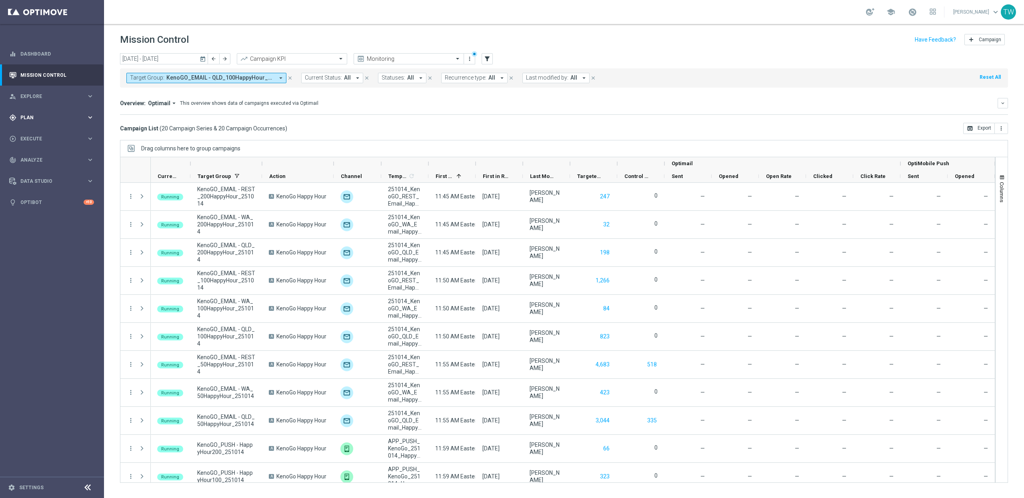
click at [60, 124] on div "gps_fixed Plan keyboard_arrow_right" at bounding box center [51, 117] width 103 height 21
click at [41, 159] on span "Templates" at bounding box center [49, 158] width 57 height 5
click at [34, 173] on div "Optimail" at bounding box center [64, 170] width 78 height 12
click at [34, 173] on link "Optimail" at bounding box center [54, 170] width 58 height 6
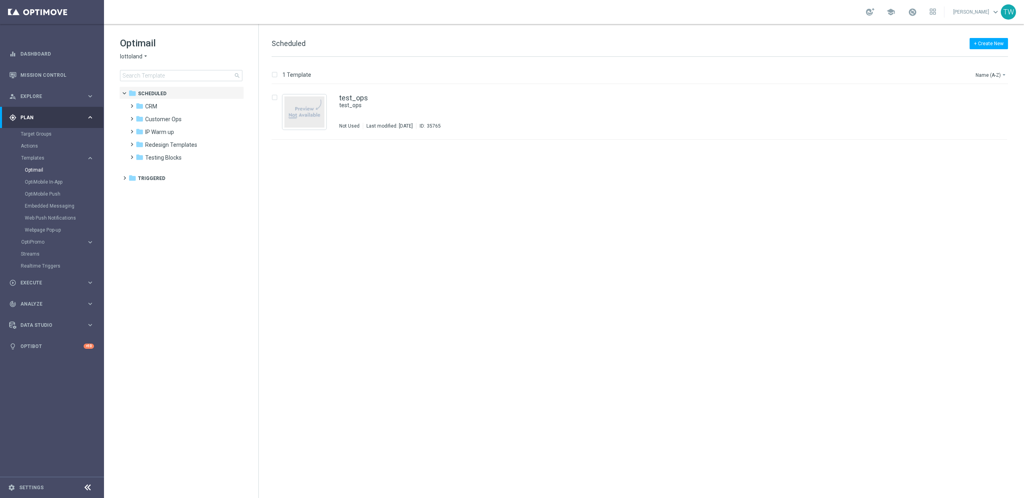
click at [143, 59] on icon "arrow_drop_down" at bounding box center [145, 57] width 6 height 8
click at [151, 75] on div "KenoGO" at bounding box center [150, 75] width 60 height 10
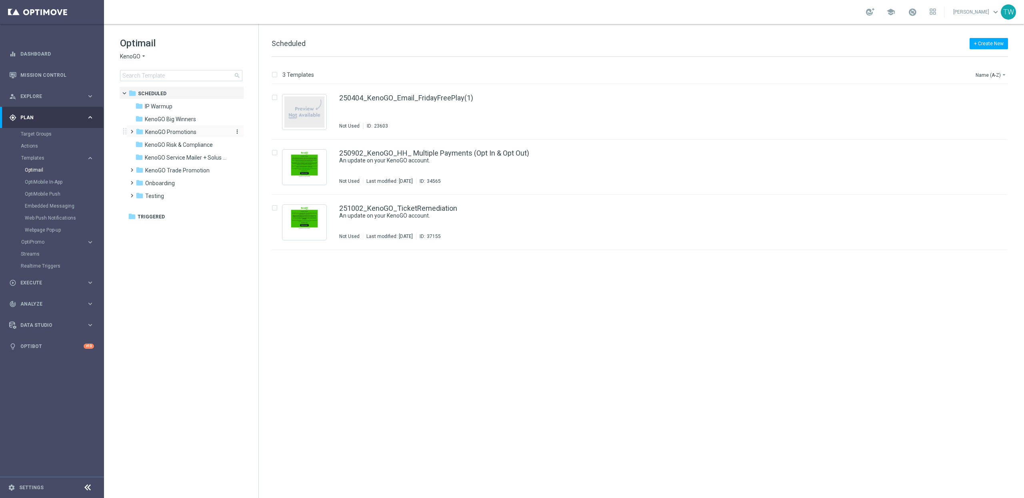
click at [211, 135] on div "folder KenoGO Promotions" at bounding box center [182, 132] width 92 height 9
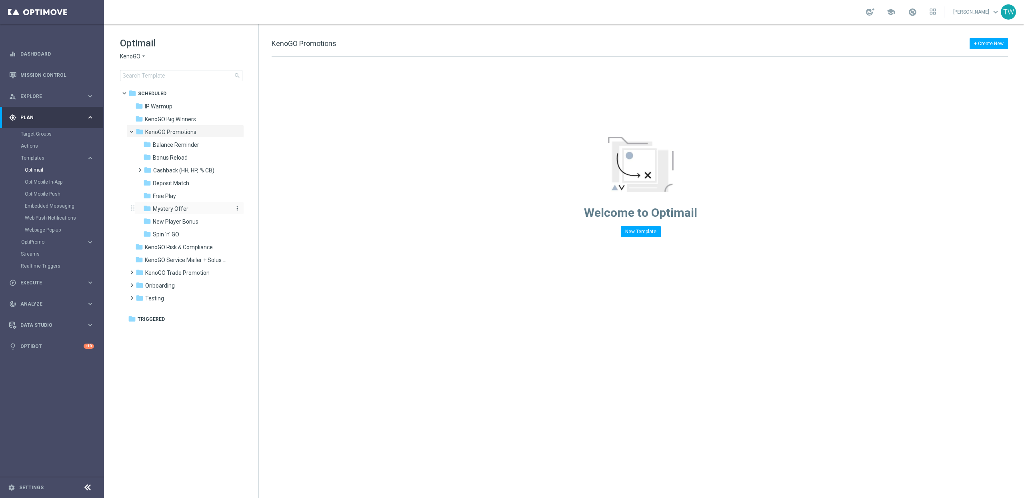
click at [182, 210] on span "Mystery Offer" at bounding box center [171, 208] width 36 height 7
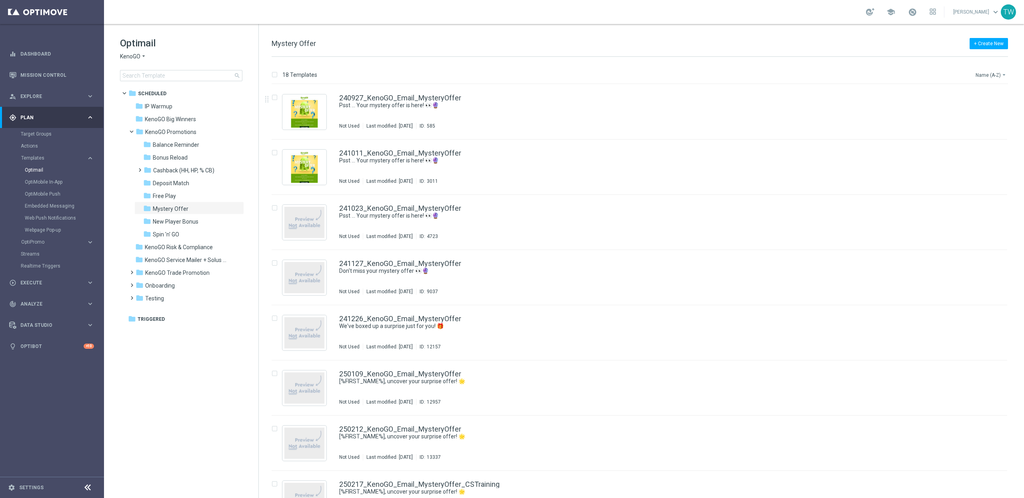
click at [991, 74] on button "Name (A-Z) arrow_drop_down" at bounding box center [990, 75] width 33 height 10
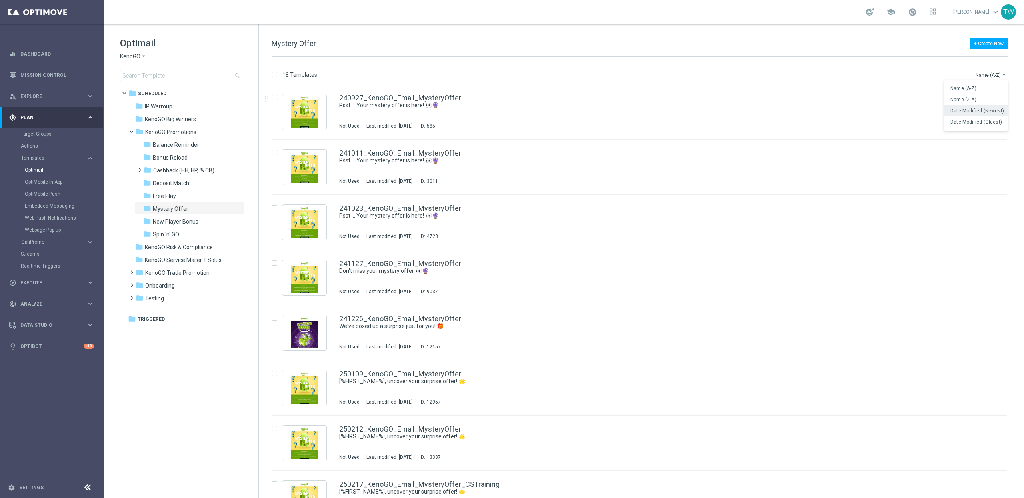
click at [988, 108] on span "Date Modified (Newest)" at bounding box center [977, 111] width 54 height 6
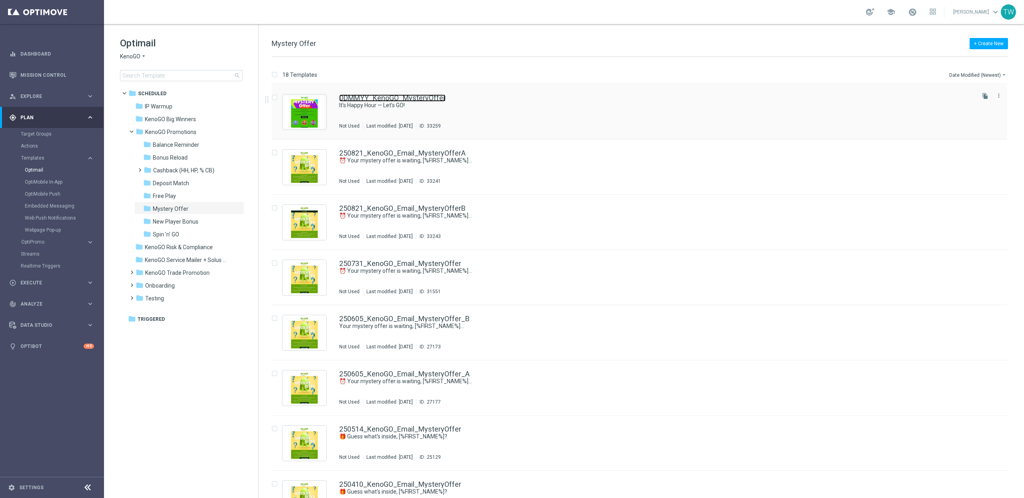
click at [420, 98] on link "DDMMYY_KenoGO_MysteryOffer" at bounding box center [392, 97] width 106 height 7
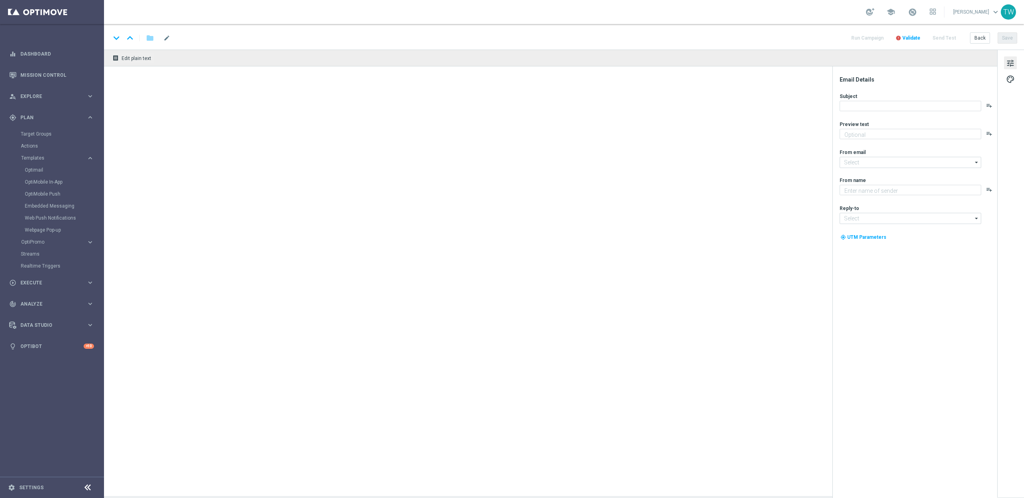
type input "DDMMYY_KenoGO_MysteryOffer"
type textarea "Get 50% back in BONUS CASH!"
type input "[EMAIL_ADDRESS][DOMAIN_NAME]"
type textarea "KenoGO"
type input "[EMAIL_ADDRESS][DOMAIN_NAME]"
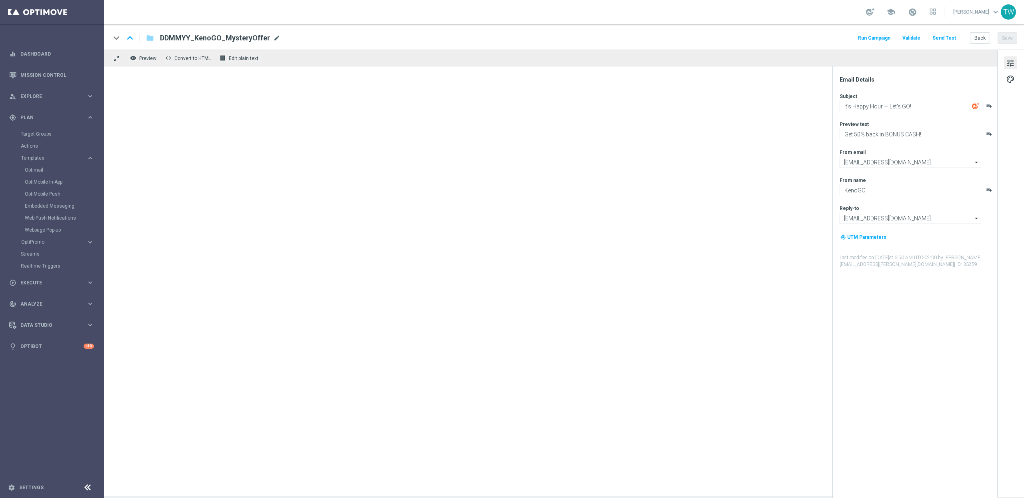
click at [273, 37] on span "mode_edit" at bounding box center [276, 37] width 7 height 7
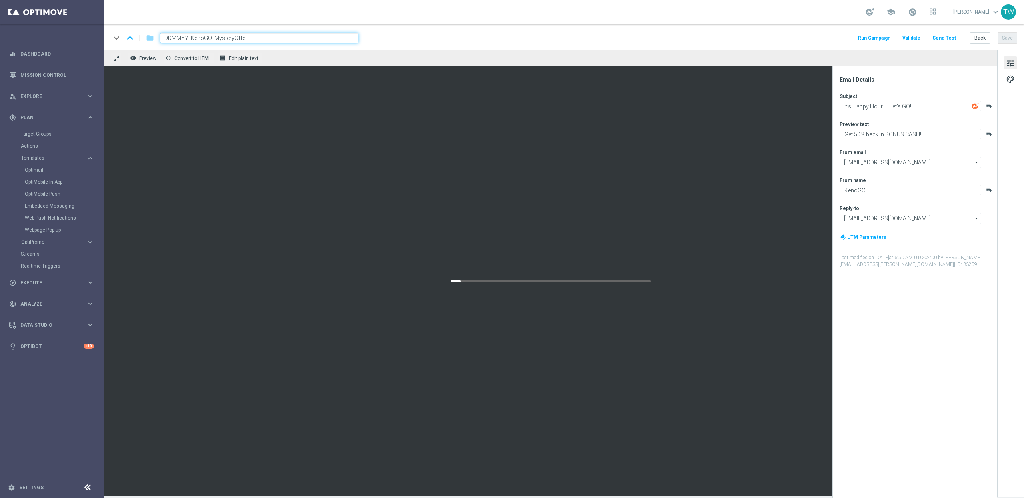
drag, startPoint x: 187, startPoint y: 38, endPoint x: 107, endPoint y: 36, distance: 80.0
click at [107, 36] on div "keyboard_arrow_down keyboard_arrow_up folder DDMMYY_KenoGO_MysteryOffer Run Cam…" at bounding box center [564, 37] width 920 height 26
click at [241, 38] on span "251015_KenoGO_MysteryOffer" at bounding box center [212, 38] width 104 height 10
drag, startPoint x: 204, startPoint y: 36, endPoint x: 210, endPoint y: 39, distance: 6.4
click at [205, 36] on input "251015_KenoGO_MysteryOffer" at bounding box center [259, 38] width 198 height 10
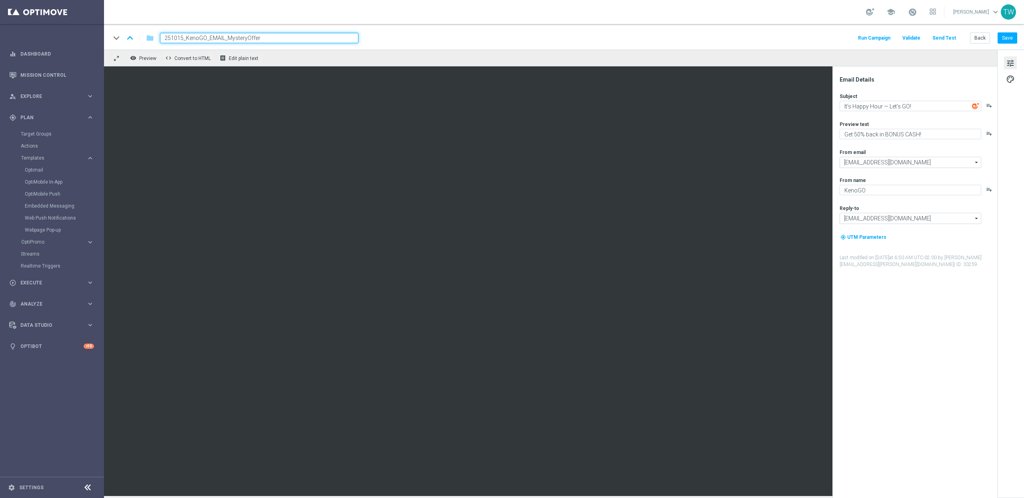
type input "251015_KenoGO_EMAIL_MysteryOffer"
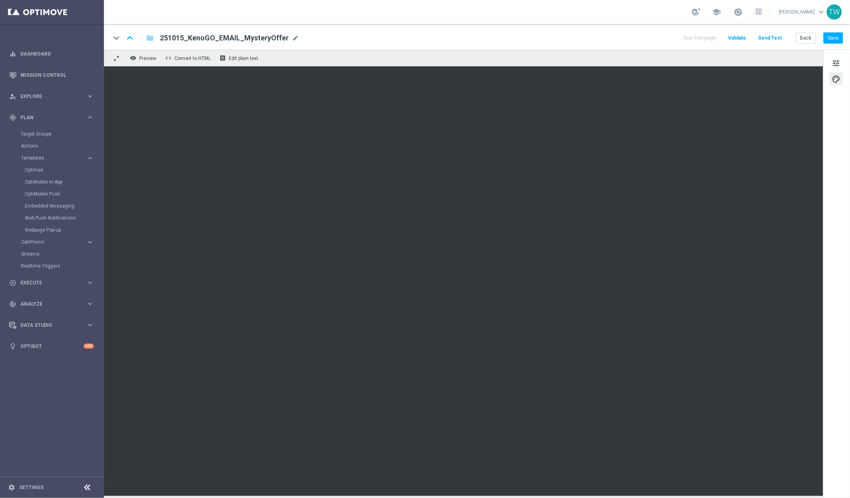
click at [828, 251] on div "tune palette" at bounding box center [836, 273] width 27 height 447
click at [838, 36] on button "Save" at bounding box center [834, 37] width 20 height 11
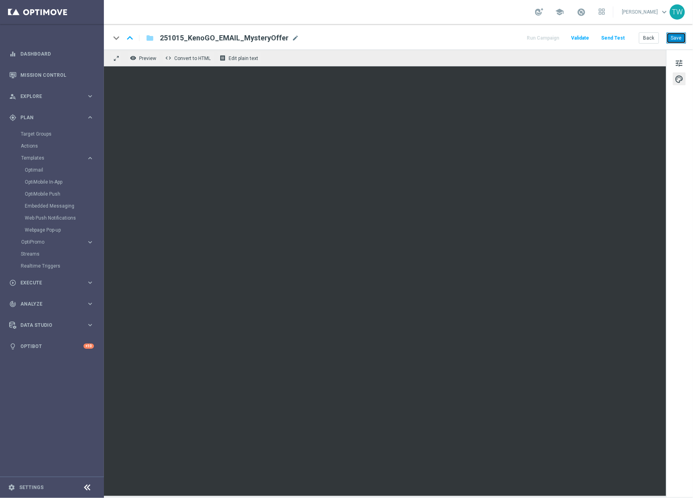
click at [686, 40] on button "Save" at bounding box center [677, 37] width 20 height 11
click at [685, 61] on button "tune" at bounding box center [679, 62] width 13 height 13
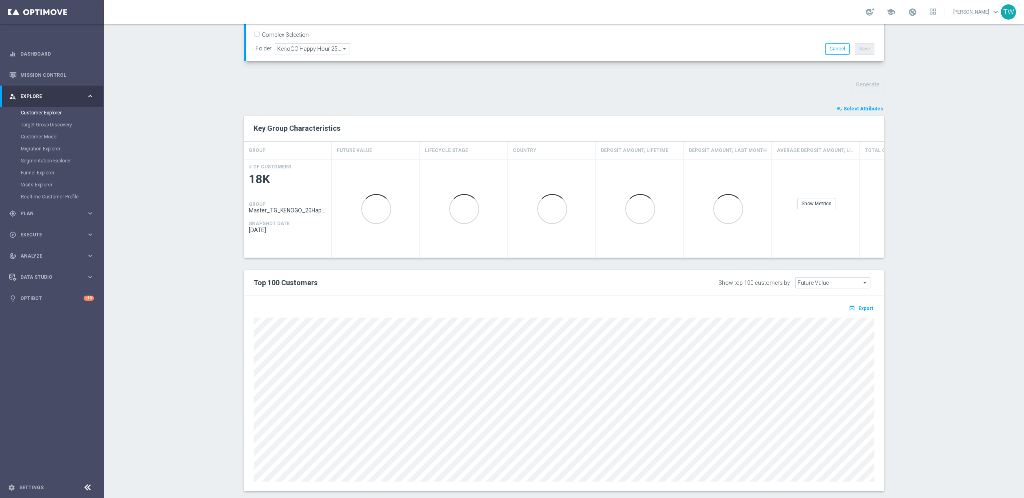
scroll to position [237, 0]
click at [867, 308] on span "Export" at bounding box center [865, 308] width 15 height 6
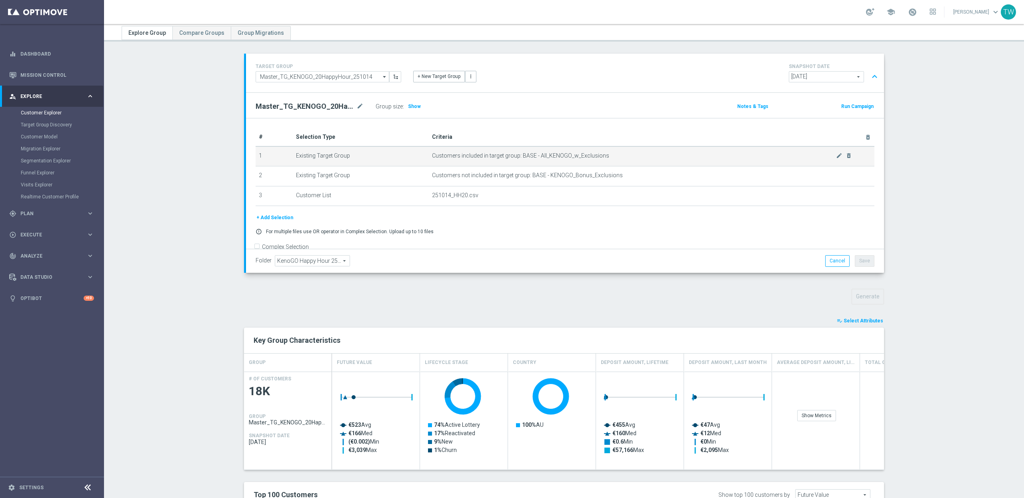
scroll to position [12, 0]
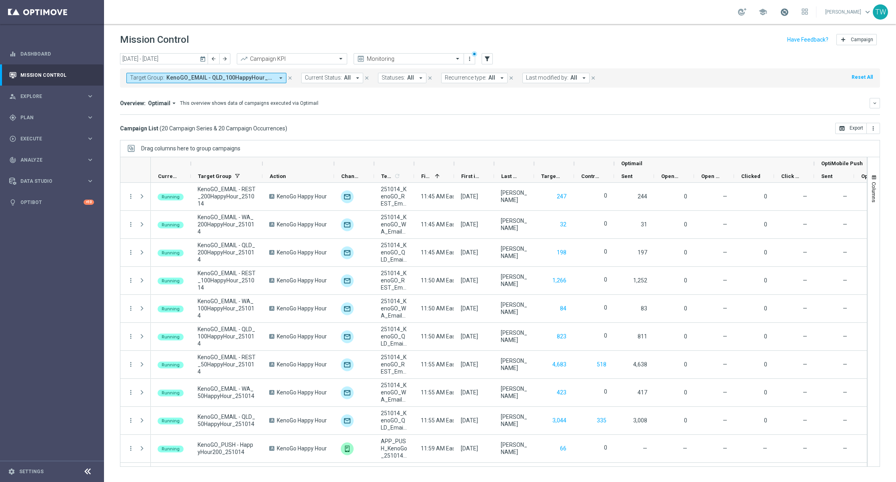
click at [788, 10] on span at bounding box center [784, 12] width 9 height 9
click at [788, 11] on span at bounding box center [784, 12] width 9 height 9
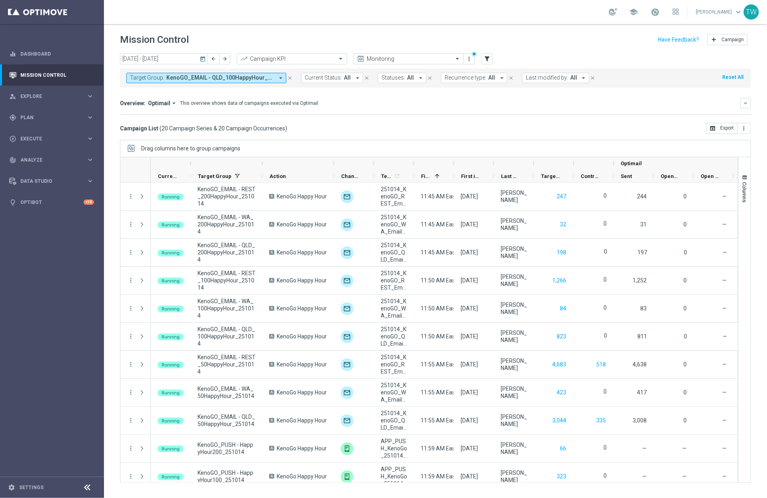
click at [416, 163] on div at bounding box center [434, 163] width 40 height 13
click at [413, 166] on div at bounding box center [413, 163] width 3 height 13
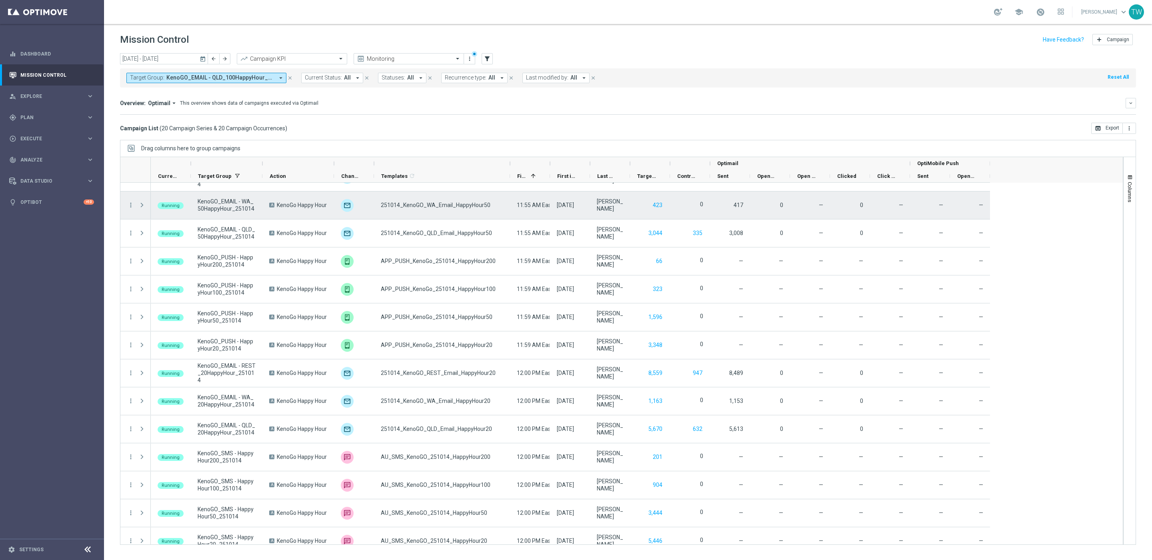
scroll to position [198, 0]
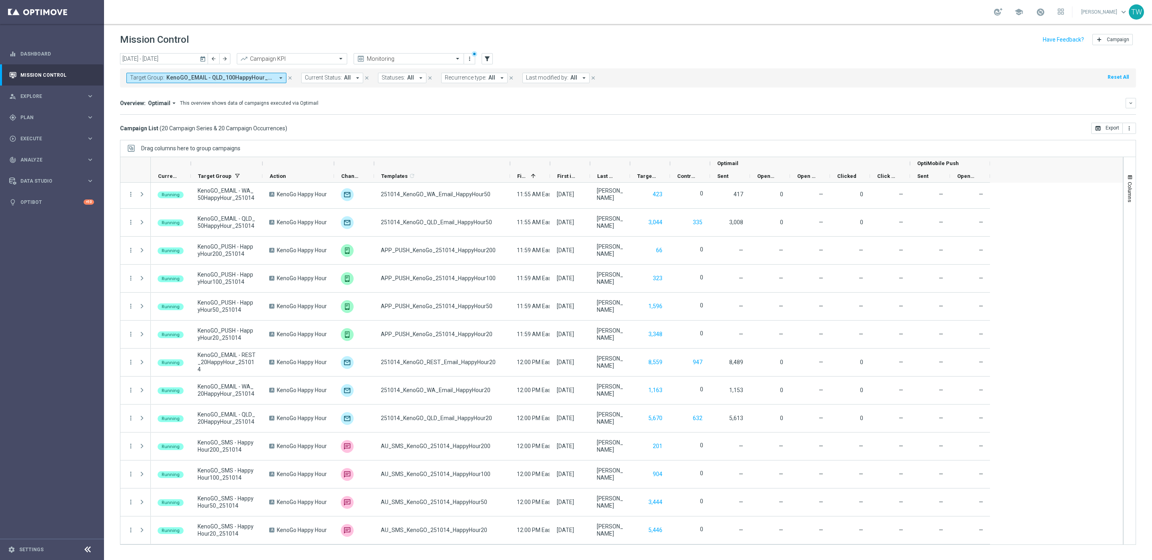
click at [263, 166] on div at bounding box center [262, 163] width 3 height 13
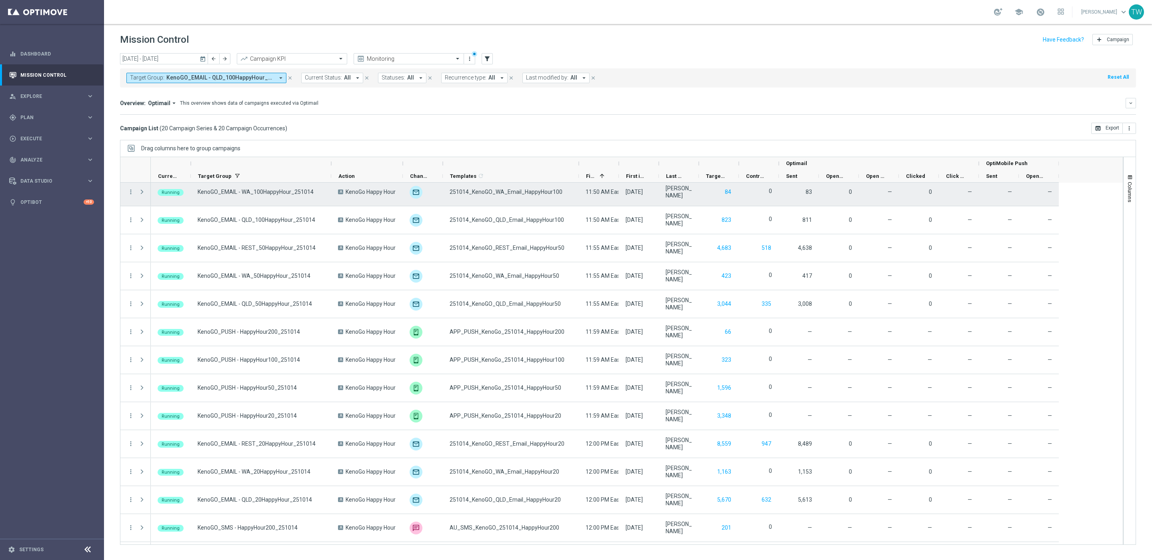
scroll to position [0, 0]
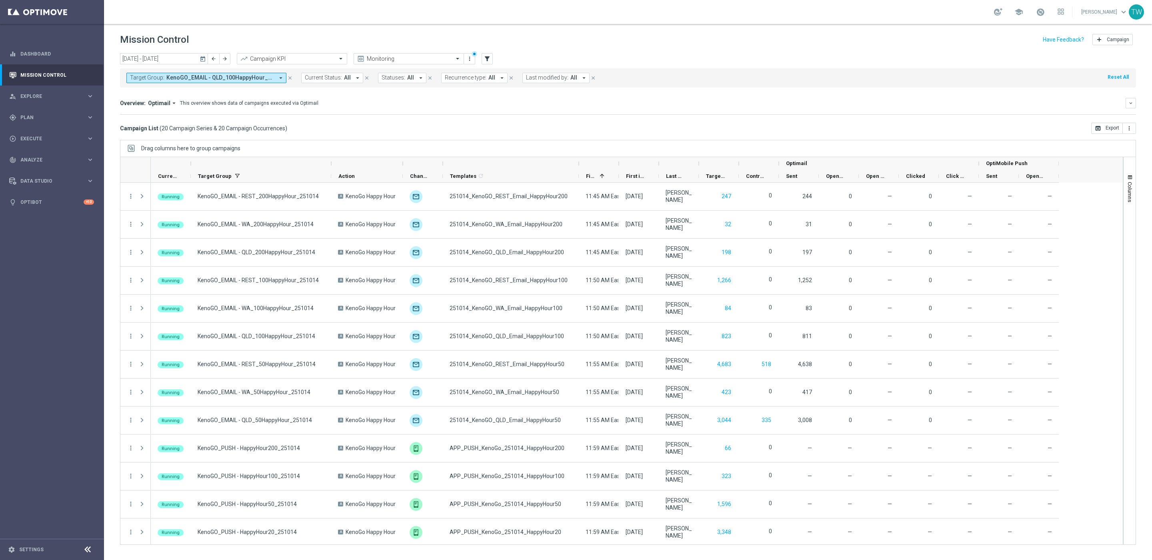
click at [618, 164] on div at bounding box center [618, 163] width 3 height 13
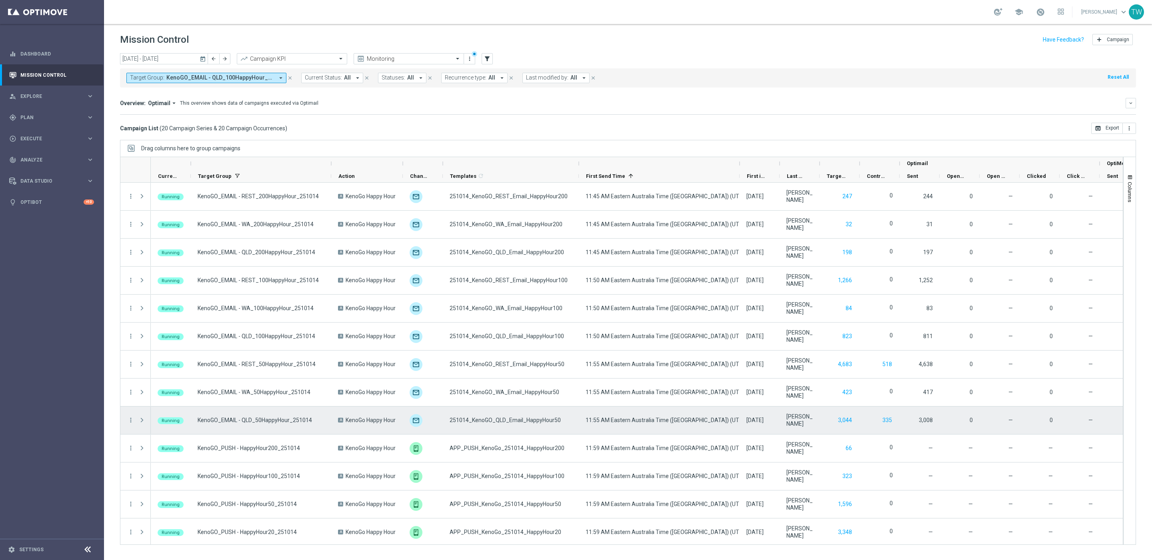
scroll to position [198, 0]
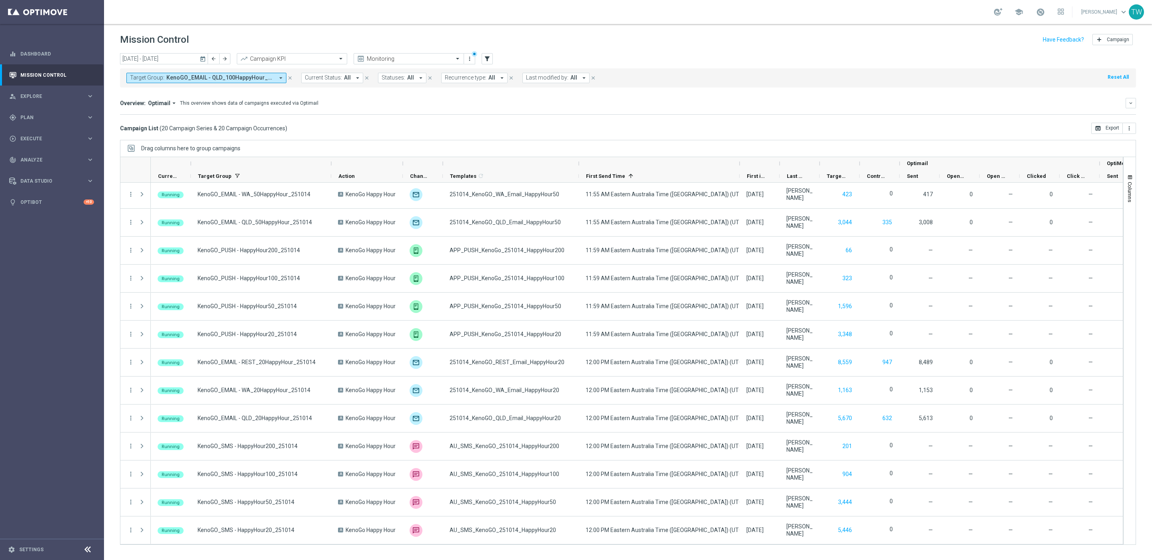
click at [277, 78] on icon "arrow_drop_down" at bounding box center [280, 77] width 7 height 7
click at [147, 108] on div "Selected" at bounding box center [148, 105] width 20 height 7
drag, startPoint x: 227, startPoint y: 128, endPoint x: 227, endPoint y: 133, distance: 4.4
click at [227, 128] on label "KenoGO_EMAIL - QLD_100HappyHour_251014" at bounding box center [188, 128] width 100 height 5
click at [226, 141] on label "KenoGO_EMAIL - QLD_20HappyHour_251014" at bounding box center [186, 141] width 97 height 5
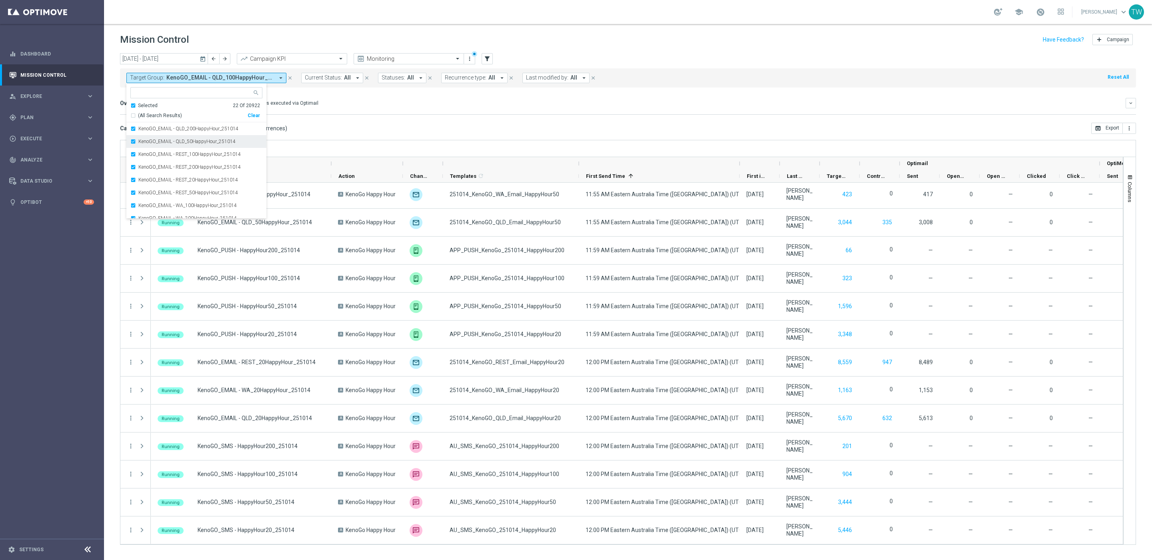
click at [226, 139] on label "KenoGO_EMAIL - QLD_50HappyHour_251014" at bounding box center [186, 141] width 97 height 5
click at [225, 130] on label "KenoGO_EMAIL - QLD_200HappyHour_251014" at bounding box center [188, 128] width 100 height 5
click at [226, 183] on div "KenoGO_EMAIL - WA_100HappyHour_251014" at bounding box center [196, 180] width 132 height 13
click at [226, 183] on div "KenoGO_EMAIL - WA_200HappyHour_251014" at bounding box center [196, 180] width 132 height 13
click at [226, 183] on div "KenoGO_EMAIL - WA_20HappyHour_251014" at bounding box center [196, 180] width 132 height 13
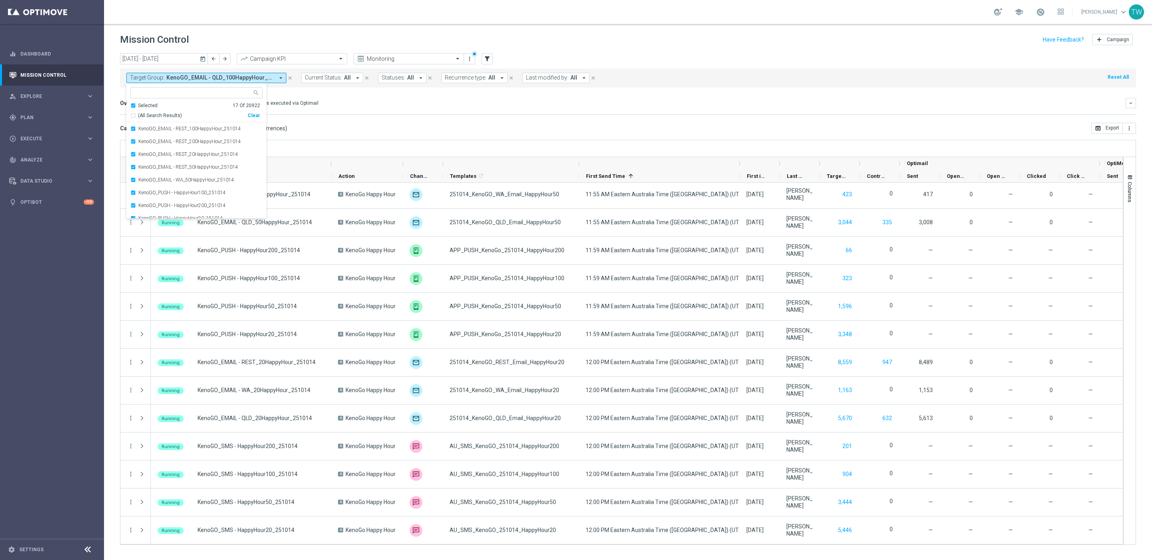
click at [226, 183] on div "KenoGO_EMAIL - WA_50HappyHour_251014" at bounding box center [196, 180] width 132 height 13
click at [370, 112] on div "Overview: Optimail arrow_drop_down This overview shows data of campaigns execut…" at bounding box center [628, 106] width 1016 height 17
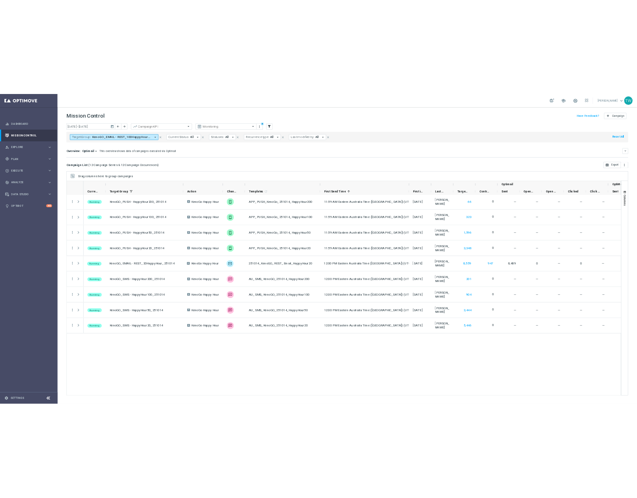
scroll to position [0, 0]
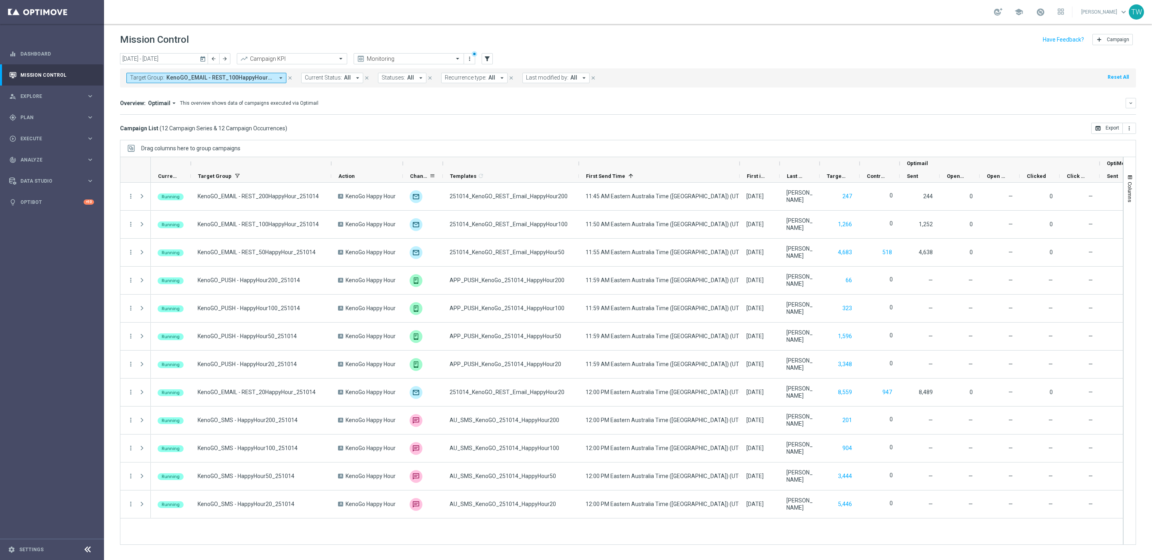
click at [416, 177] on span "Channel" at bounding box center [419, 176] width 19 height 6
click at [422, 178] on span "Channel" at bounding box center [419, 176] width 19 height 6
click at [420, 178] on span "Channel" at bounding box center [419, 176] width 19 height 6
click at [349, 179] on span "Action" at bounding box center [346, 176] width 16 height 6
click at [213, 177] on span "Target Group" at bounding box center [215, 176] width 34 height 6
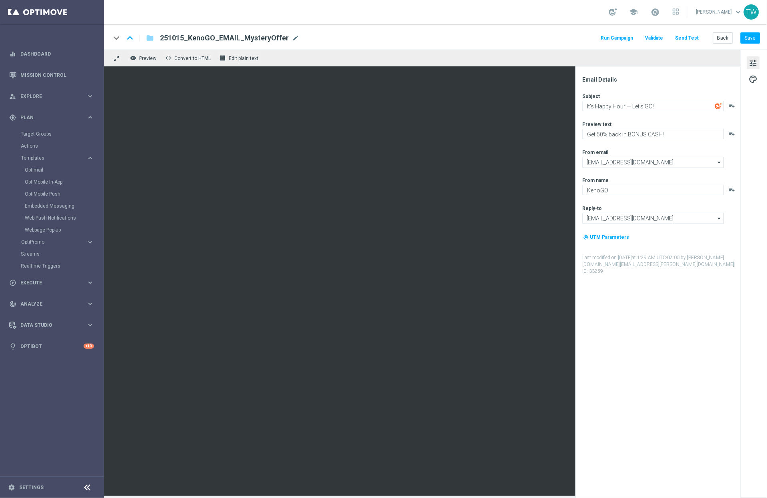
click at [732, 104] on icon "playlist_add" at bounding box center [732, 105] width 6 height 6
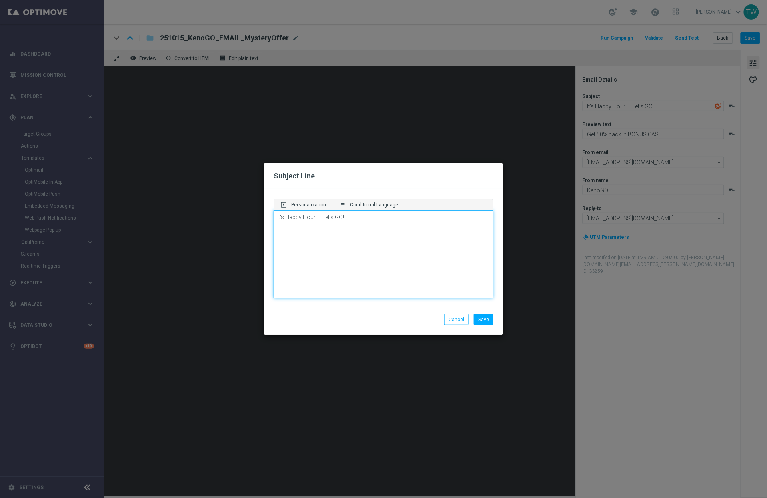
drag, startPoint x: 383, startPoint y: 216, endPoint x: 283, endPoint y: 213, distance: 100.4
click at [332, 216] on textarea "It’s Happy Hour — Let’s GO!" at bounding box center [383, 254] width 220 height 88
click at [374, 208] on div "portrait Personalization Conditional Language" at bounding box center [383, 205] width 220 height 12
click at [374, 203] on p "Conditional Language" at bounding box center [374, 204] width 48 height 7
click at [317, 207] on p "Personalization" at bounding box center [308, 204] width 35 height 7
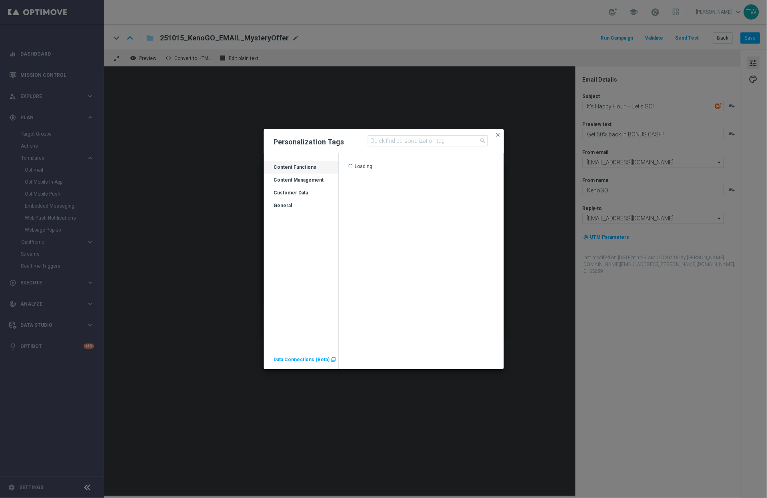
click at [307, 195] on div "Customer Data" at bounding box center [301, 196] width 74 height 13
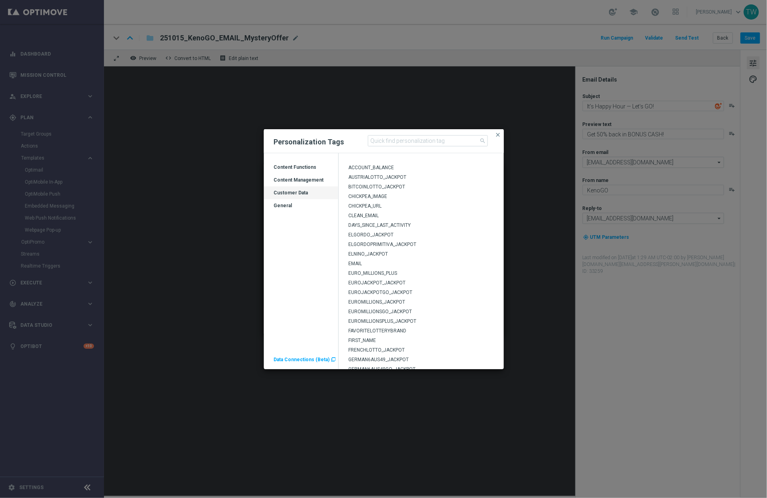
click at [363, 337] on span "FIRST_NAME" at bounding box center [362, 340] width 28 height 6
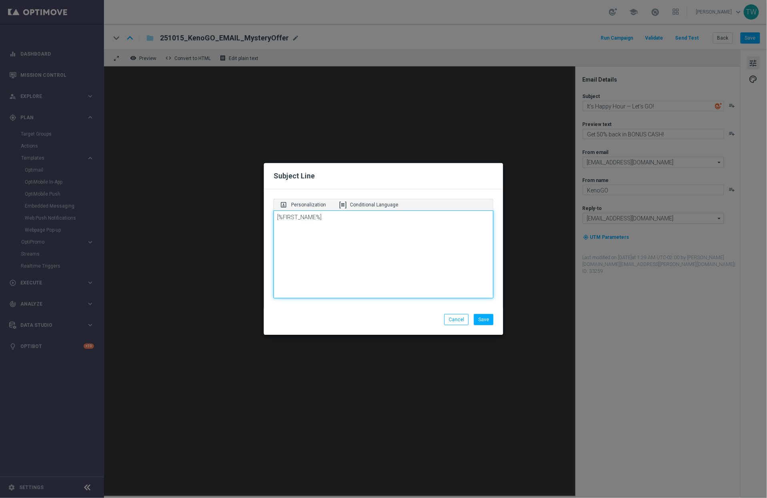
click at [369, 239] on textarea "[%FIRST_NAME%]" at bounding box center [383, 254] width 220 height 88
drag, startPoint x: 323, startPoint y: 217, endPoint x: 471, endPoint y: 216, distance: 147.9
click at [471, 216] on textarea "[%FIRST_NAME%], Unlock Your Mystery Surprise!" at bounding box center [383, 254] width 220 height 88
drag, startPoint x: 324, startPoint y: 216, endPoint x: 425, endPoint y: 220, distance: 100.4
click at [425, 220] on textarea "[%FIRST_NAME%], We Miss You!" at bounding box center [383, 254] width 220 height 88
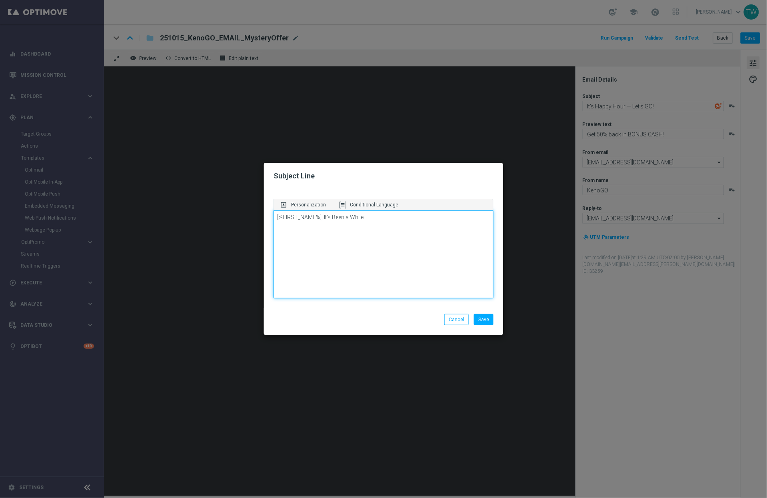
drag, startPoint x: 347, startPoint y: 216, endPoint x: 350, endPoint y: 257, distance: 41.3
click at [347, 216] on textarea "[%FIRST_NAME%], It's Been a While!" at bounding box center [383, 254] width 220 height 88
click at [275, 217] on textarea "[%FIRST_NAME%], We Miss You!" at bounding box center [383, 254] width 220 height 88
type textarea "🥺 [%FIRST_NAME%], We Miss You!"
click at [481, 317] on button "Save" at bounding box center [484, 319] width 20 height 11
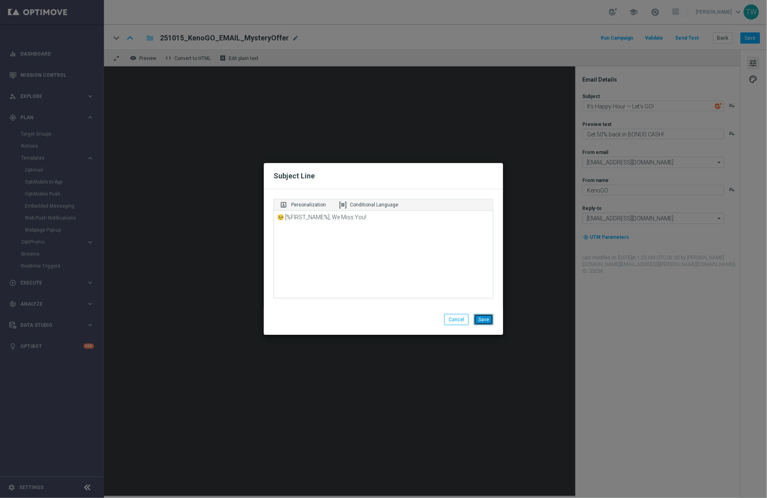
type textarea "🥺 [%FIRST_NAME%], We Miss You!"
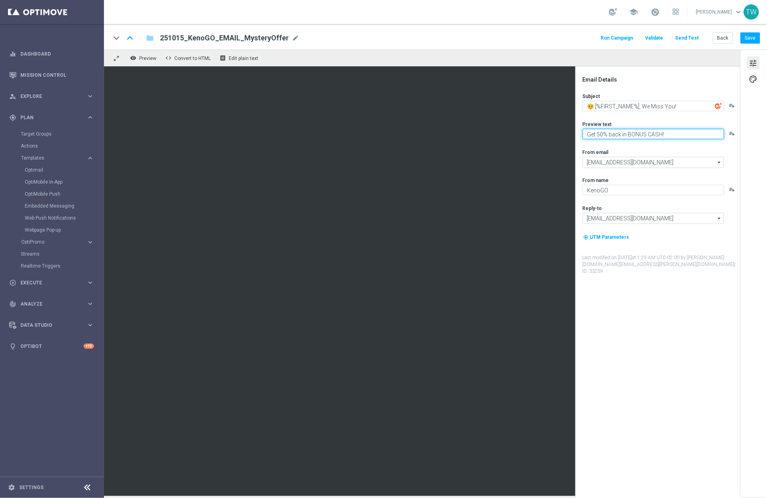
paste textarea "A Special Surprise Awaits You"
type textarea "A Special Surprise Awaits You!"
click at [689, 128] on div "Preview text A Special Surprise Awaits You! playlist_add" at bounding box center [661, 130] width 157 height 18
click at [683, 133] on textarea "A Special Surprise Awaits You!" at bounding box center [654, 134] width 142 height 10
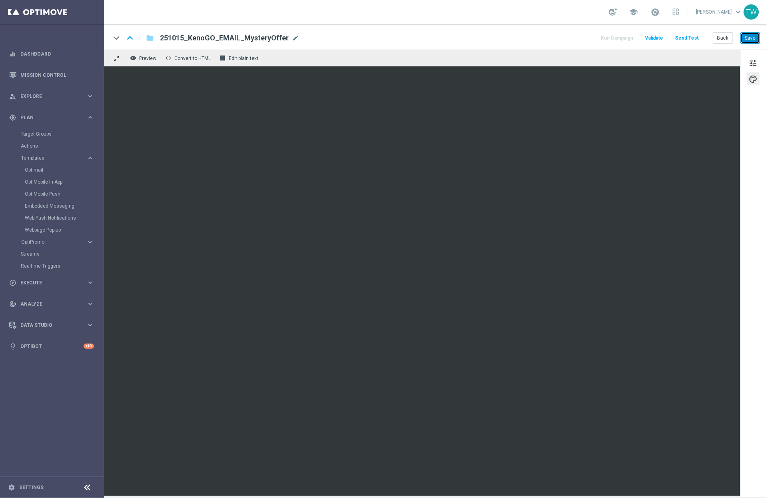
click at [754, 42] on button "Save" at bounding box center [750, 37] width 20 height 11
click at [756, 61] on span "tune" at bounding box center [753, 63] width 9 height 10
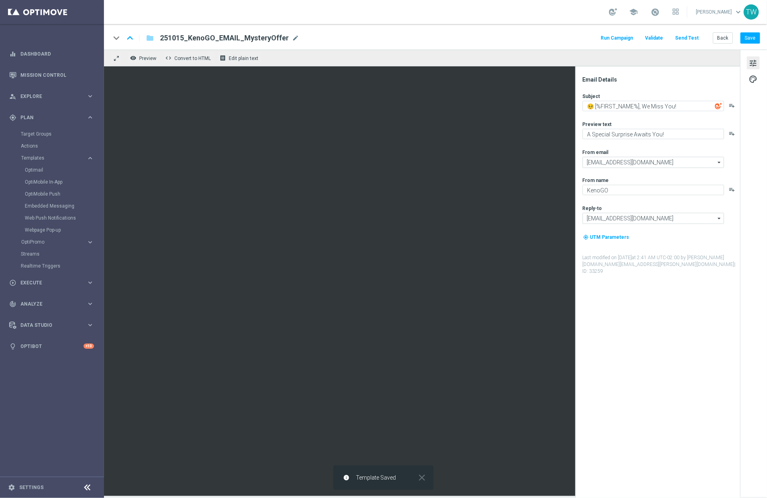
click at [689, 37] on button "Send Test" at bounding box center [687, 38] width 26 height 11
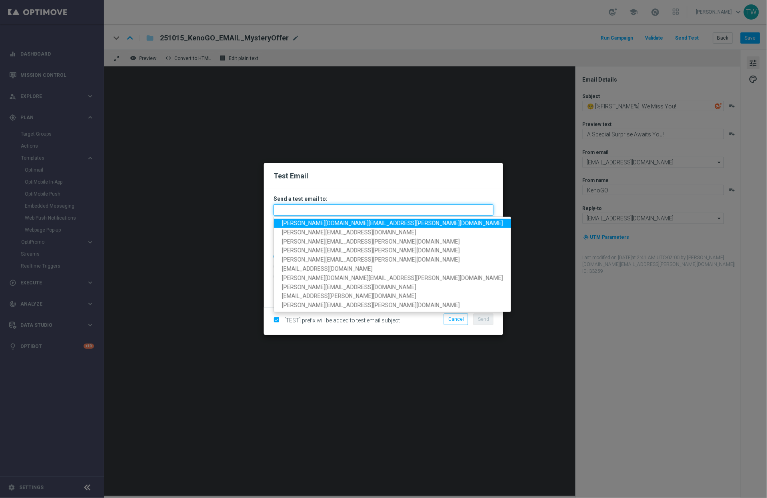
click at [337, 210] on input "text" at bounding box center [383, 209] width 220 height 11
click at [323, 224] on span "[PERSON_NAME][DOMAIN_NAME][EMAIL_ADDRESS][PERSON_NAME][DOMAIN_NAME]" at bounding box center [392, 223] width 221 height 6
type input "[PERSON_NAME][DOMAIN_NAME][EMAIL_ADDRESS][PERSON_NAME][DOMAIN_NAME]"
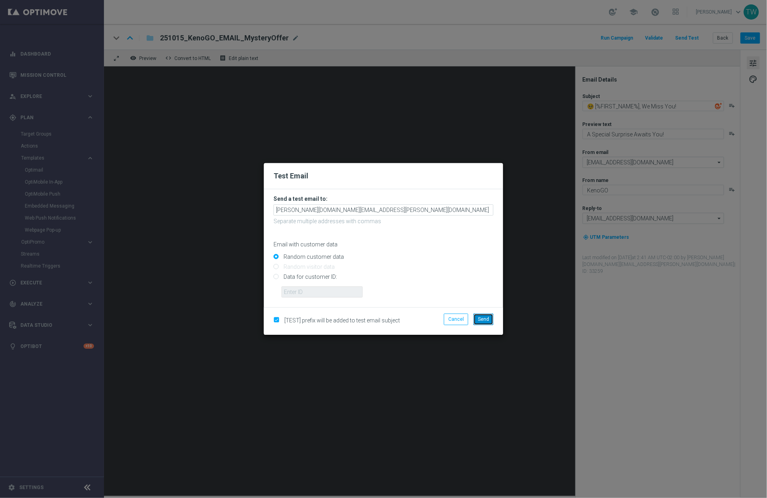
click at [477, 318] on button "Send" at bounding box center [483, 318] width 20 height 11
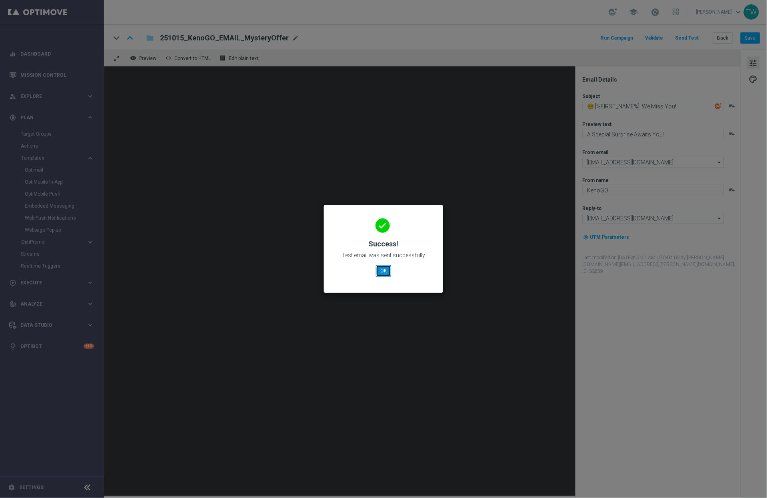
click at [382, 274] on button "OK" at bounding box center [383, 270] width 15 height 11
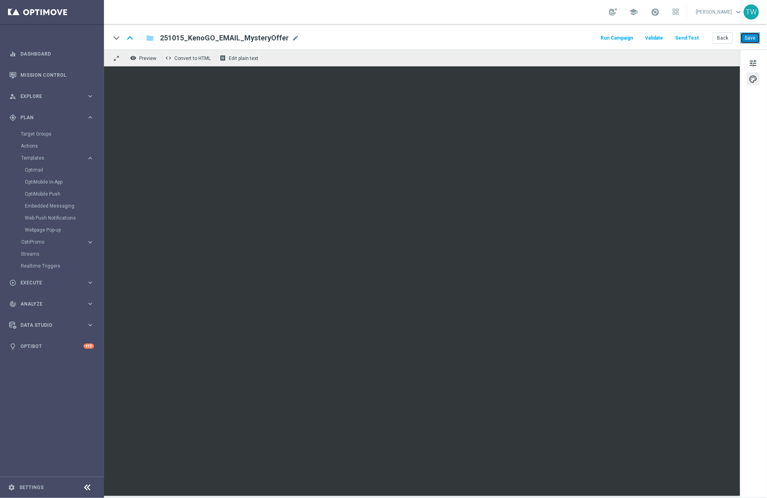
click at [749, 40] on button "Save" at bounding box center [750, 37] width 20 height 11
click at [747, 37] on button "Save" at bounding box center [750, 37] width 20 height 11
click at [51, 195] on link "OptiMobile Push" at bounding box center [54, 194] width 58 height 6
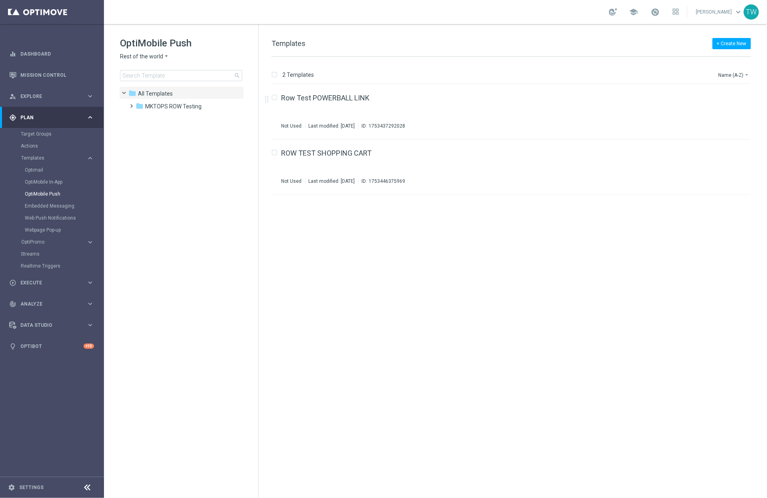
drag, startPoint x: 148, startPoint y: 64, endPoint x: 148, endPoint y: 58, distance: 5.7
click at [148, 60] on div "OptiMobile Push Rest of the world arrow_drop_down × Rest of the world search" at bounding box center [189, 59] width 138 height 44
click at [148, 58] on span "Rest of the world" at bounding box center [141, 57] width 43 height 8
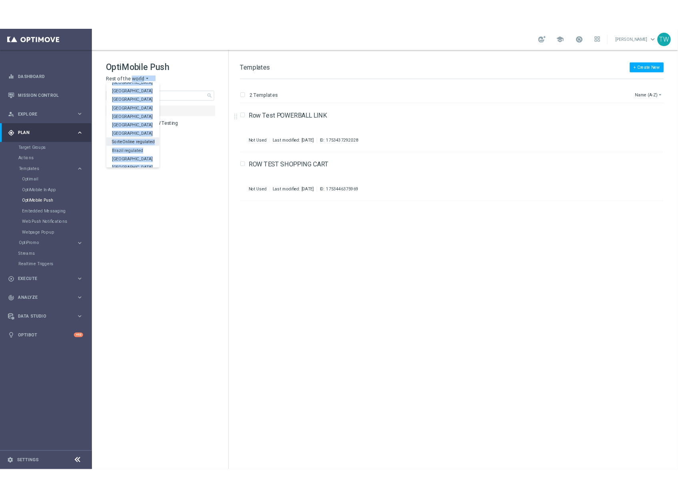
scroll to position [249, 0]
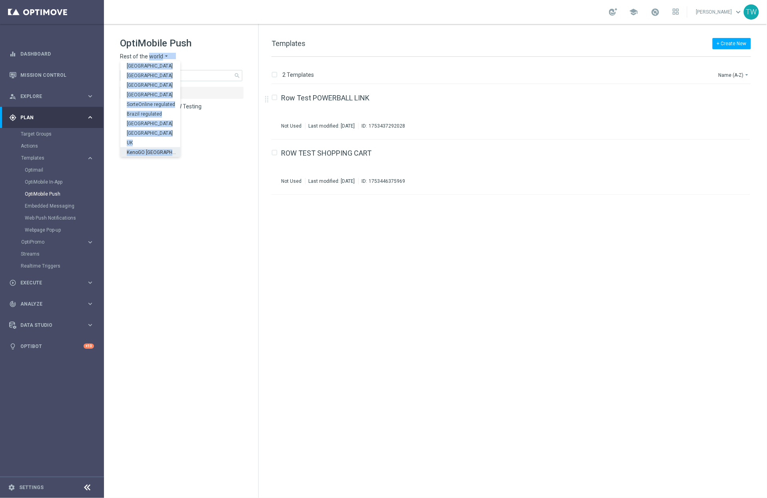
click at [0, 0] on span "KenoGO [GEOGRAPHIC_DATA]" at bounding box center [0, 0] width 0 height 0
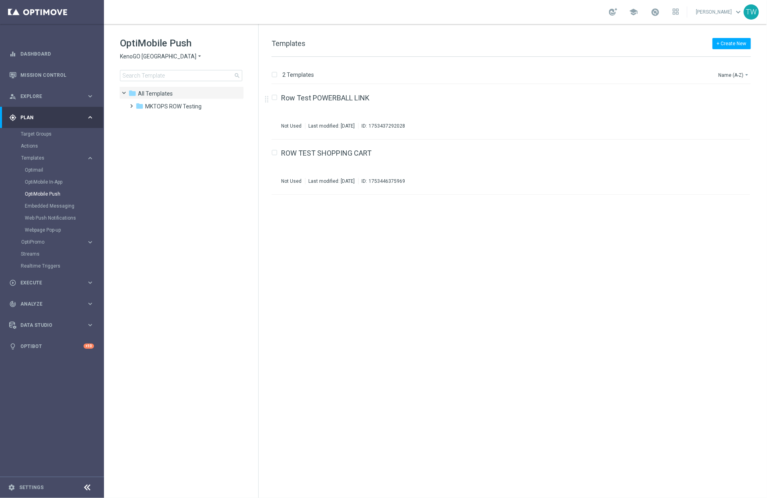
click at [188, 167] on tree-viewport "folder All Templates more_vert folder MKTOPS ROW Testing more_vert" at bounding box center [188, 291] width 138 height 410
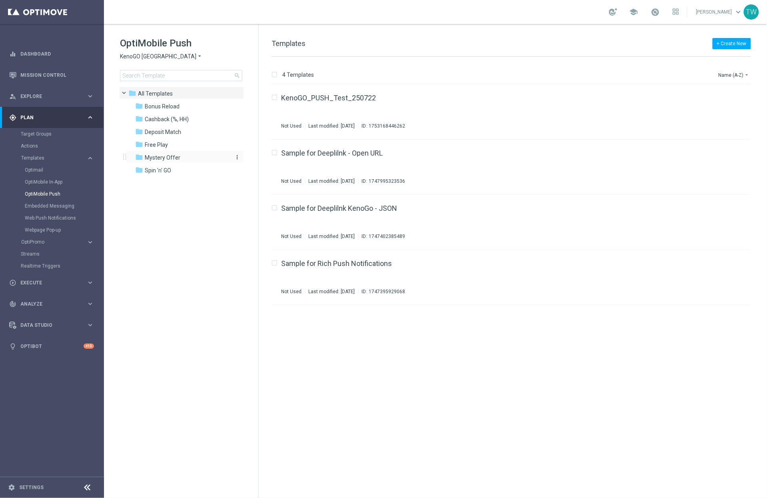
click at [191, 154] on div "folder Mystery Offer" at bounding box center [181, 157] width 92 height 9
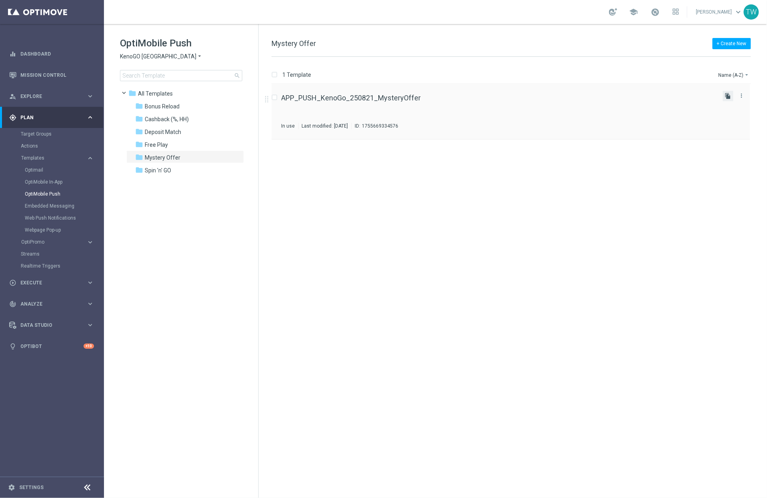
click at [728, 96] on icon "file_copy" at bounding box center [728, 96] width 6 height 6
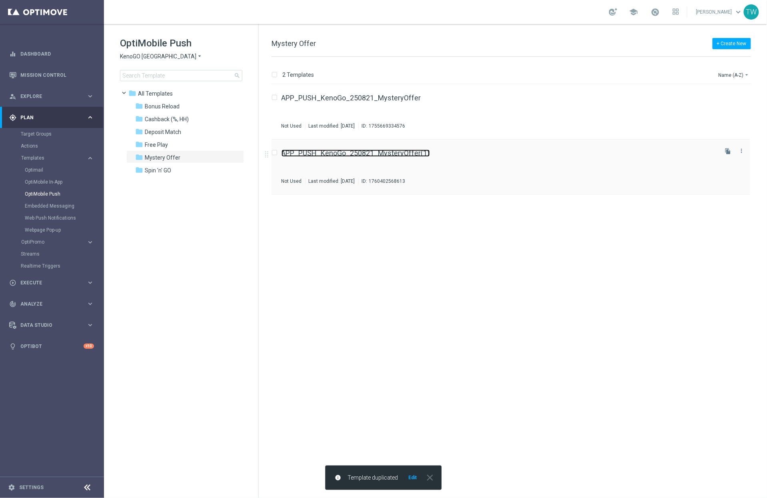
click at [405, 153] on link "APP_PUSH_KenoGo_250821_MysteryOffer(1)" at bounding box center [355, 153] width 148 height 7
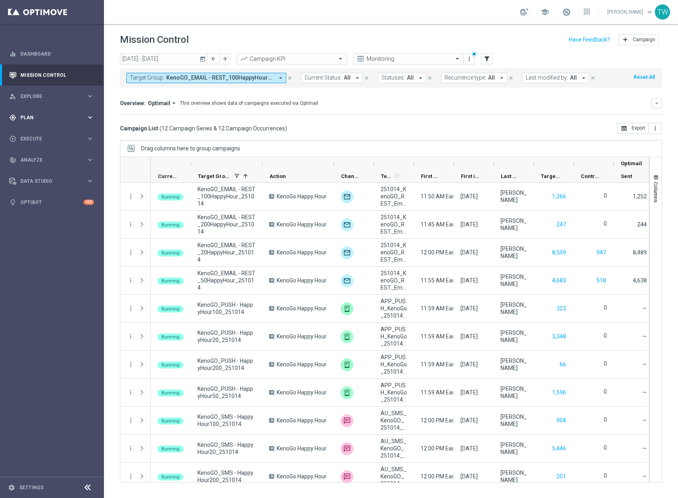
click at [72, 122] on div "gps_fixed Plan keyboard_arrow_right" at bounding box center [51, 117] width 103 height 21
click at [42, 159] on span "Templates" at bounding box center [49, 158] width 57 height 5
click at [35, 172] on link "Optimail" at bounding box center [54, 170] width 58 height 6
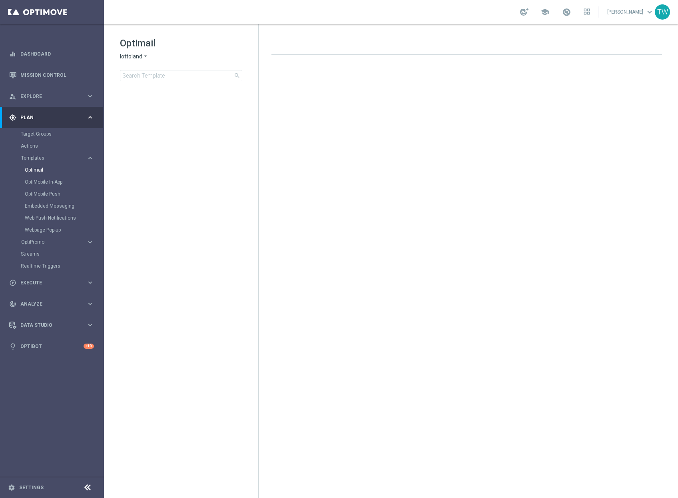
click at [132, 60] on span "lottoland" at bounding box center [131, 57] width 22 height 8
click at [145, 73] on div "KenoGO" at bounding box center [150, 75] width 60 height 10
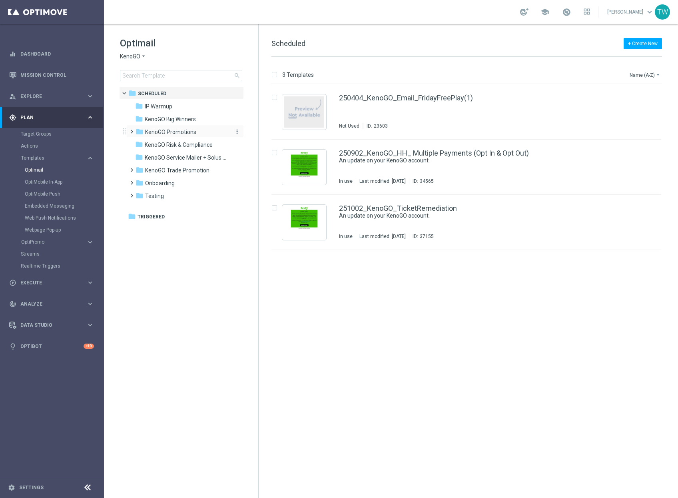
click at [182, 133] on span "KenoGO Promotions" at bounding box center [170, 131] width 51 height 7
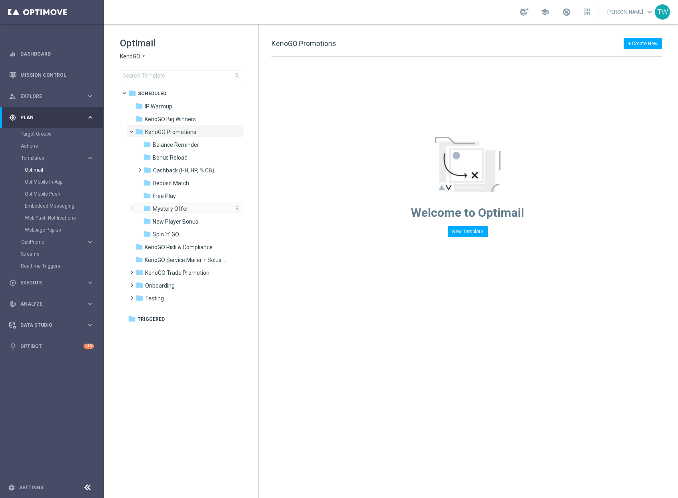
click at [204, 208] on div "folder Mystery Offer" at bounding box center [185, 208] width 85 height 9
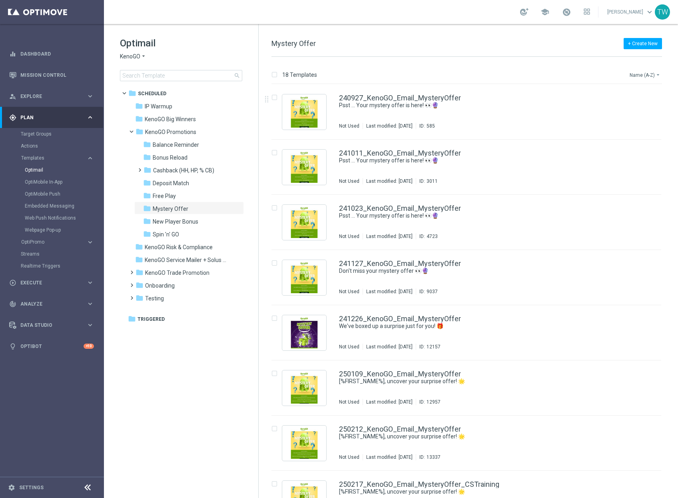
drag, startPoint x: 648, startPoint y: 70, endPoint x: 647, endPoint y: 78, distance: 8.4
click at [636, 70] on button "Name (A-Z) arrow_drop_down" at bounding box center [645, 75] width 33 height 10
click at [636, 105] on div "Date Modified (Newest)" at bounding box center [630, 110] width 64 height 11
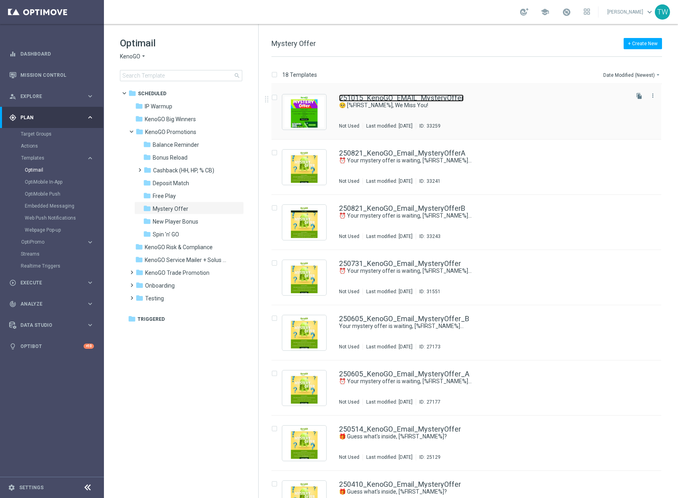
click at [417, 99] on link "251015_KenoGO_EMAIL_MysteryOffer" at bounding box center [401, 97] width 125 height 7
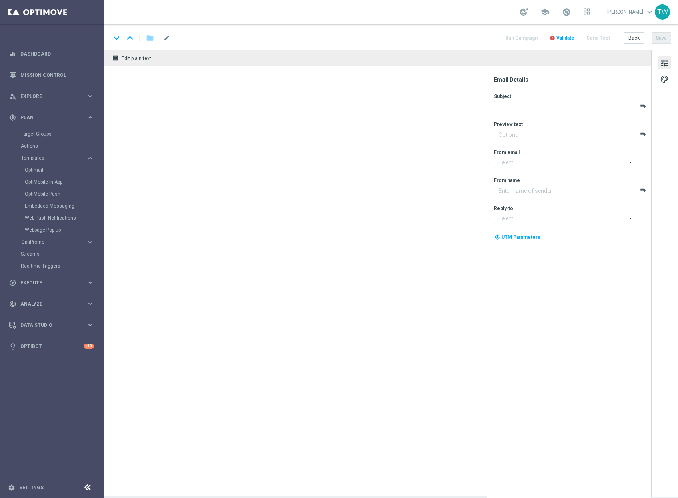
type textarea "A Special Surprise Awaits You!"
type input "[EMAIL_ADDRESS][DOMAIN_NAME]"
type textarea "KenoGO"
type input "[EMAIL_ADDRESS][DOMAIN_NAME]"
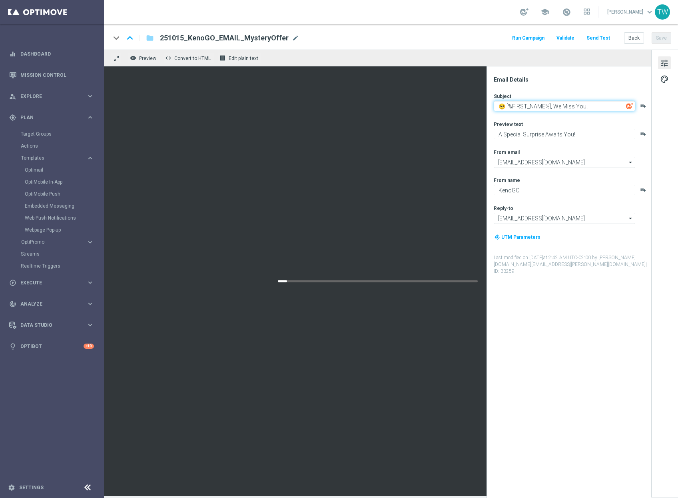
click at [561, 105] on textarea "🥺 [%FIRST_NAME%], We Miss You!" at bounding box center [565, 106] width 142 height 10
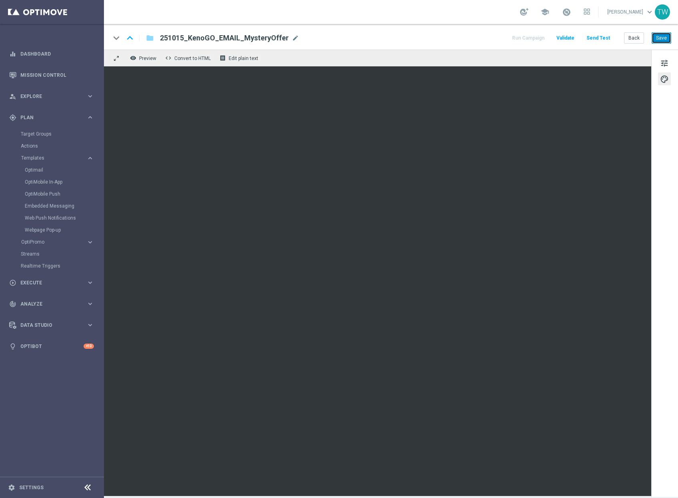
click at [636, 36] on button "Save" at bounding box center [662, 37] width 20 height 11
click at [610, 38] on button "Send Test" at bounding box center [598, 38] width 26 height 11
drag, startPoint x: 595, startPoint y: 44, endPoint x: 595, endPoint y: 39, distance: 4.4
click at [595, 43] on div "keyboard_arrow_down keyboard_arrow_up folder 251015_KenoGO_EMAIL_MysteryOffer 2…" at bounding box center [391, 37] width 574 height 26
click at [593, 40] on button "Send Test" at bounding box center [598, 38] width 26 height 11
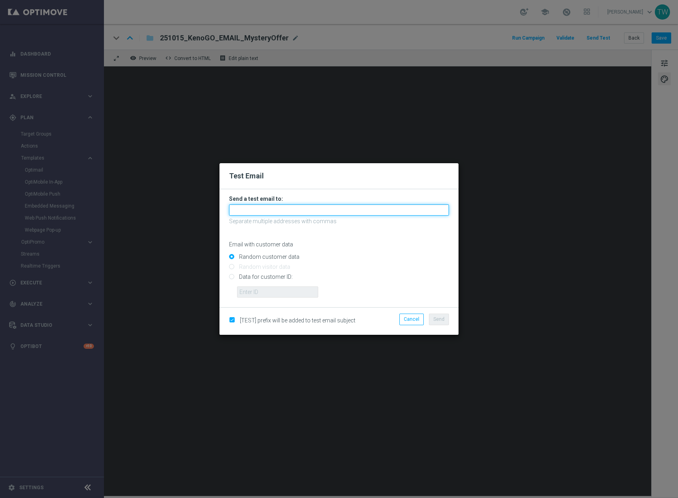
click at [321, 213] on input "text" at bounding box center [339, 209] width 220 height 11
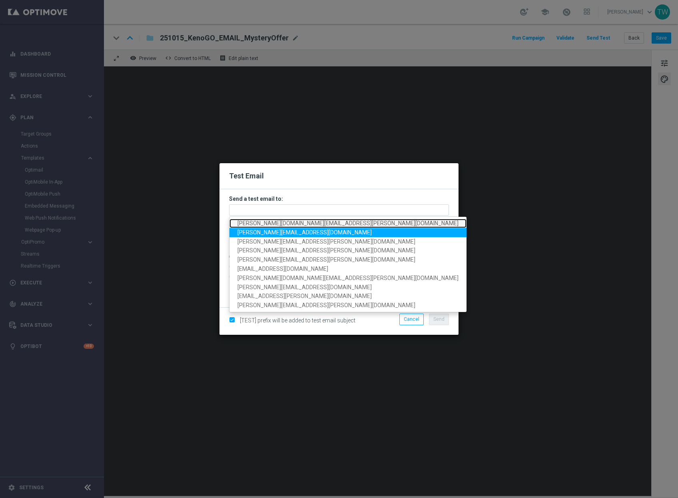
click at [299, 225] on link "[PERSON_NAME][DOMAIN_NAME][EMAIL_ADDRESS][PERSON_NAME][DOMAIN_NAME]" at bounding box center [348, 223] width 237 height 9
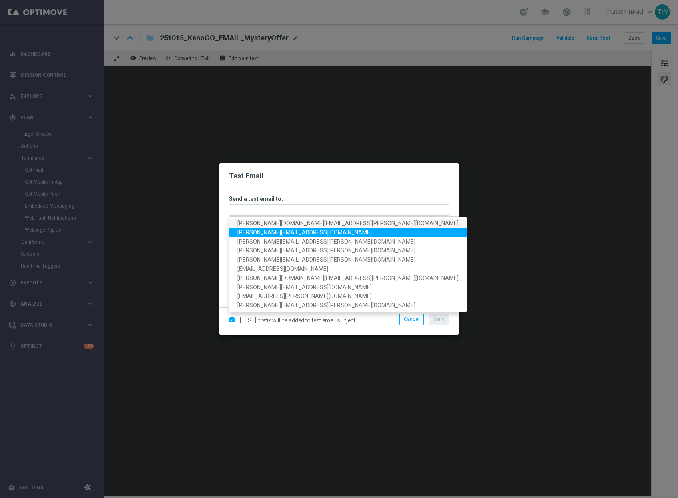
type input "[PERSON_NAME][DOMAIN_NAME][EMAIL_ADDRESS][PERSON_NAME][DOMAIN_NAME]"
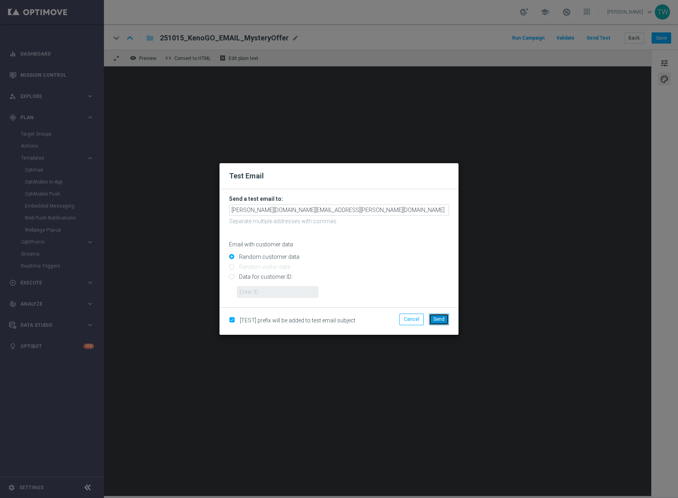
click at [444, 324] on button "Send" at bounding box center [439, 318] width 20 height 11
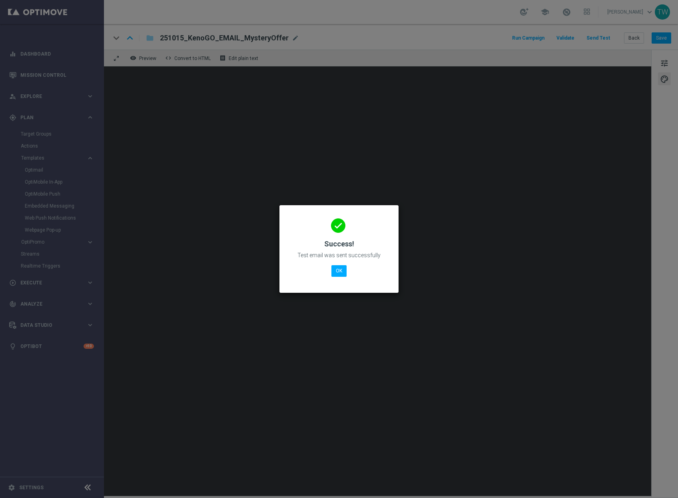
click at [336, 264] on div "done Success! Test email was sent successfully OK" at bounding box center [339, 248] width 100 height 70
click at [336, 265] on button "OK" at bounding box center [338, 270] width 15 height 11
